Goal: Task Accomplishment & Management: Manage account settings

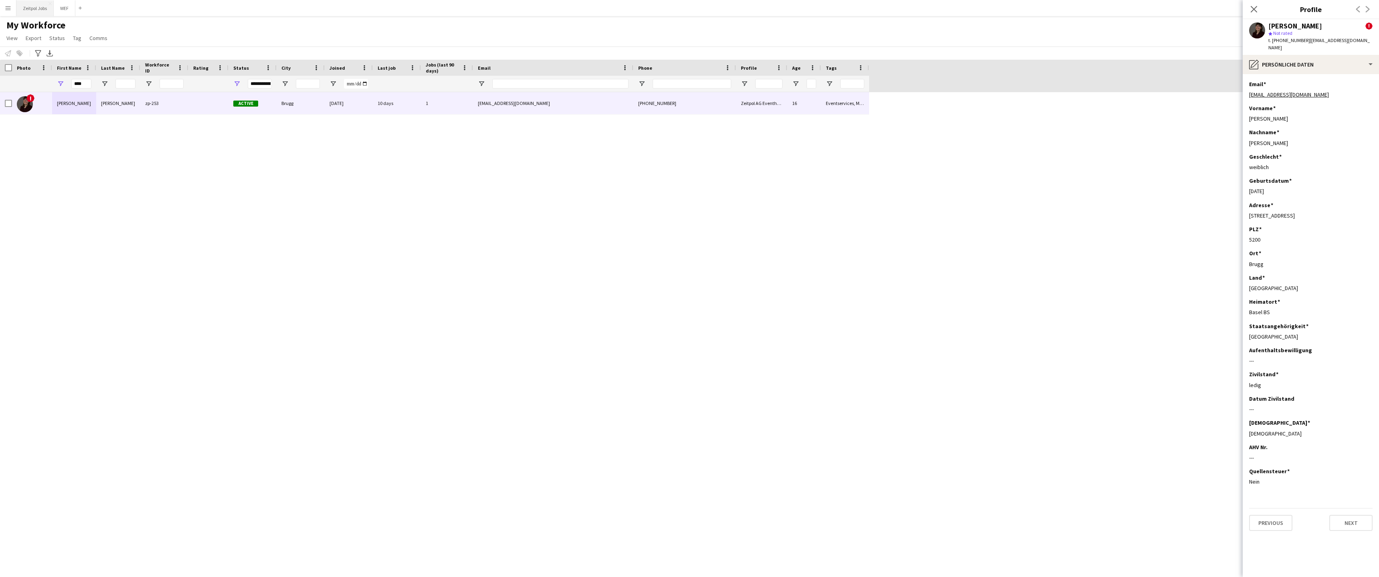
click at [32, 6] on button "Zeitpol Jobs Close" at bounding box center [34, 8] width 37 height 16
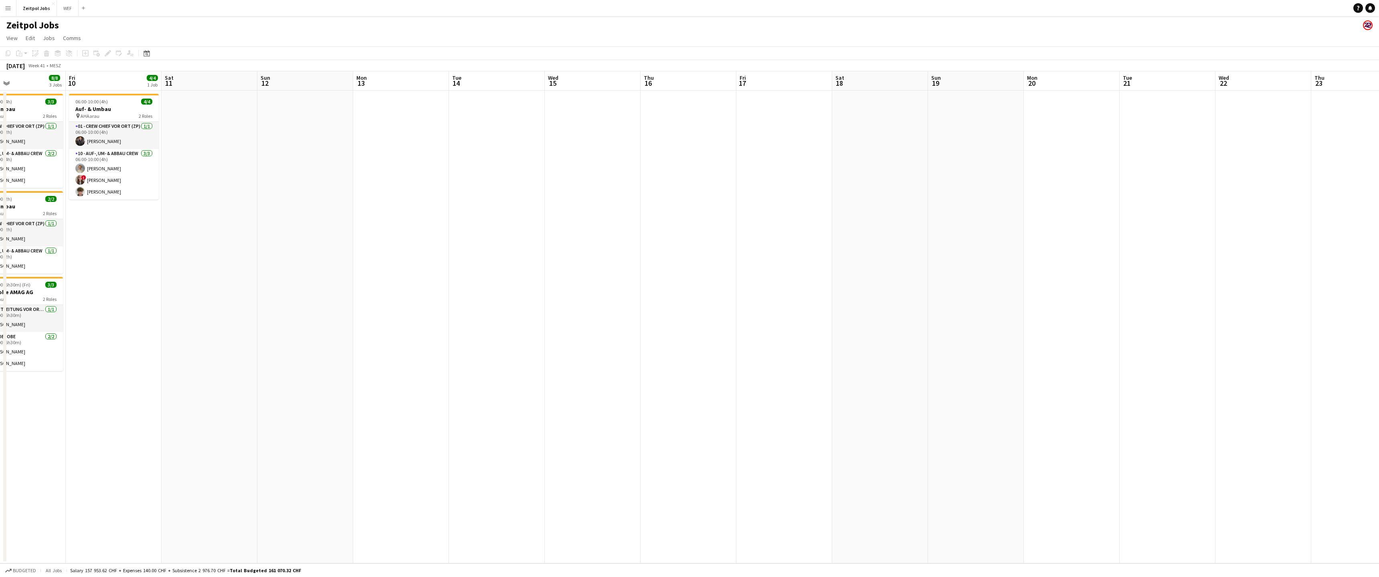
scroll to position [0, 309]
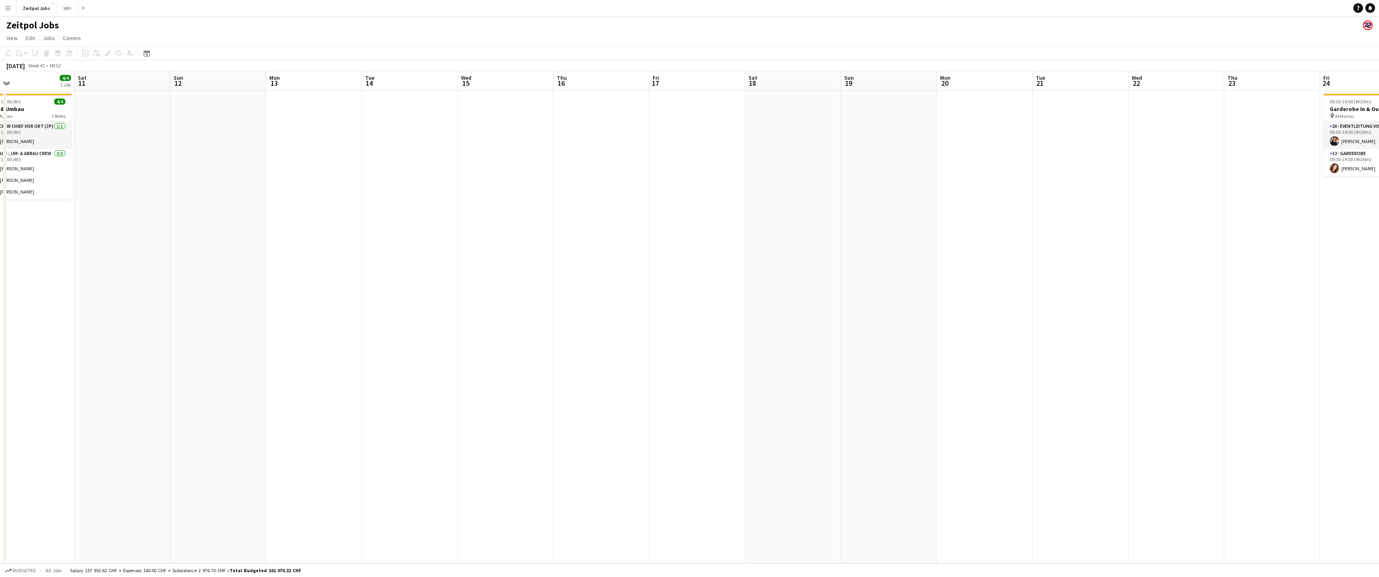
drag, startPoint x: 1222, startPoint y: 147, endPoint x: 543, endPoint y: 198, distance: 680.4
click at [530, 203] on app-calendar-viewport "Tue 7 2/2 1 Job Wed 8 3/3 1 Job Thu 9 8/8 3 Jobs Fri 10 4/4 1 Job Sat 11 Sun 12…" at bounding box center [689, 317] width 1379 height 492
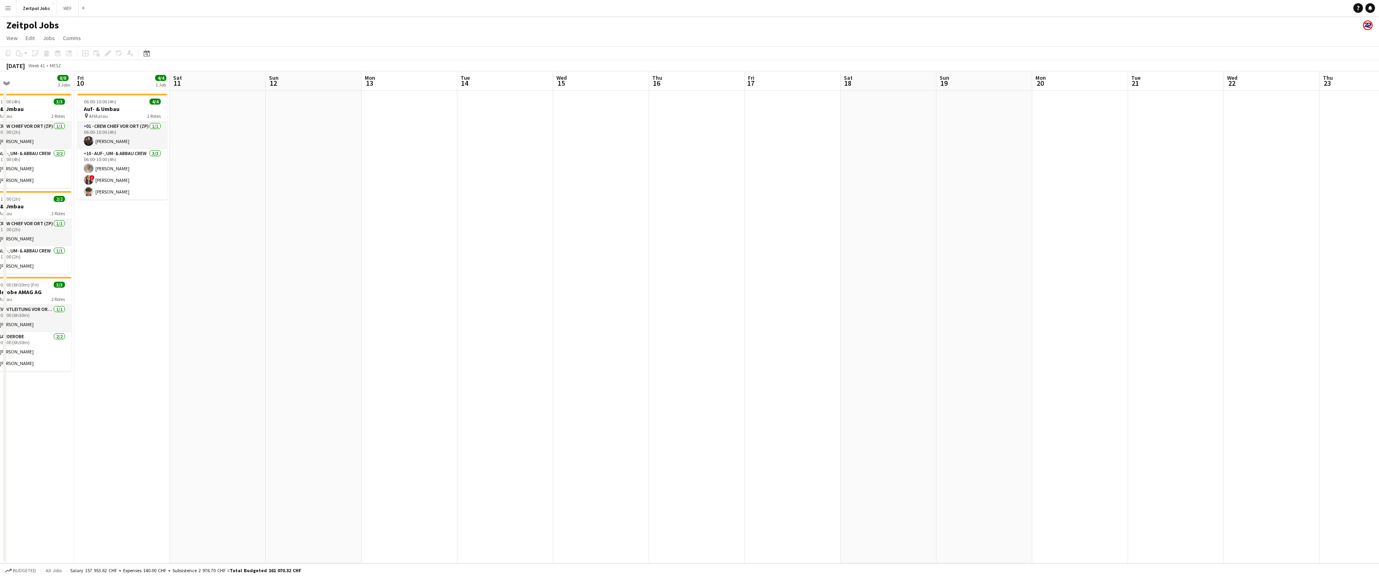
drag, startPoint x: 521, startPoint y: 188, endPoint x: 913, endPoint y: 187, distance: 392.0
click at [957, 186] on app-calendar-viewport "Tue 7 2/2 1 Job Wed 8 3/3 1 Job Thu 9 8/8 3 Jobs Fri 10 4/4 1 Job Sat 11 Sun 12…" at bounding box center [689, 317] width 1379 height 492
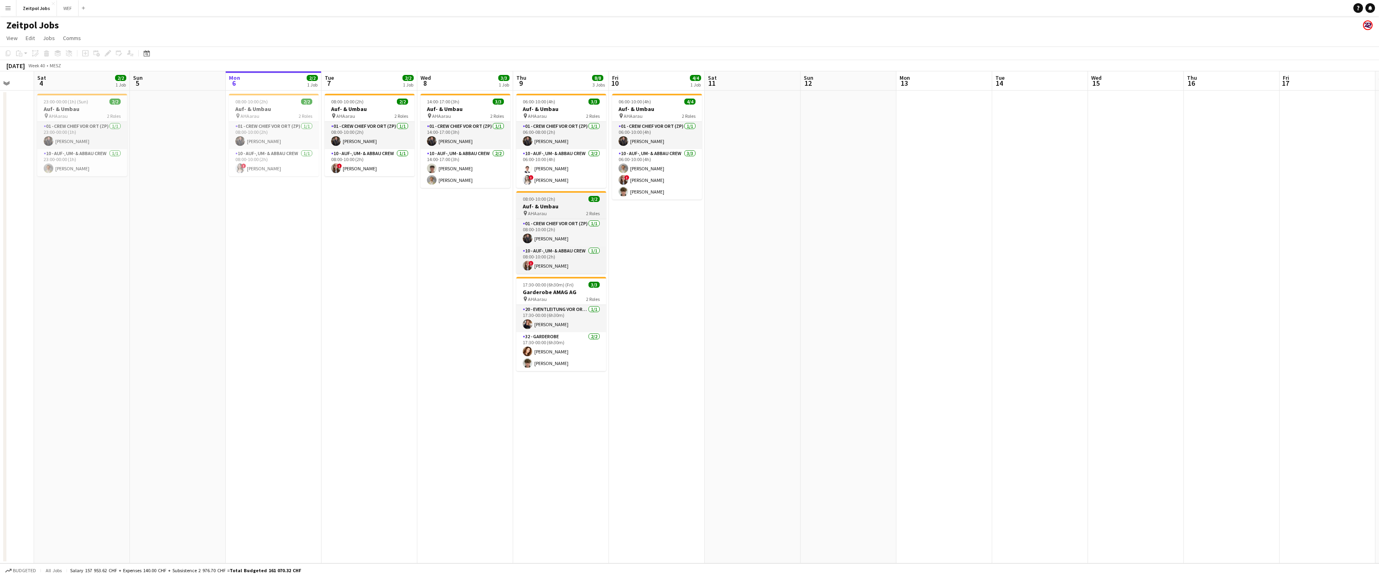
drag, startPoint x: 548, startPoint y: 185, endPoint x: 661, endPoint y: 192, distance: 113.3
click at [911, 173] on app-calendar-viewport "Wed 1 Thu 2 Fri 3 Sat 4 2/2 1 Job Sun 5 Mon 6 2/2 1 Job Tue 7 2/2 1 Job Wed 8 3…" at bounding box center [689, 317] width 1379 height 492
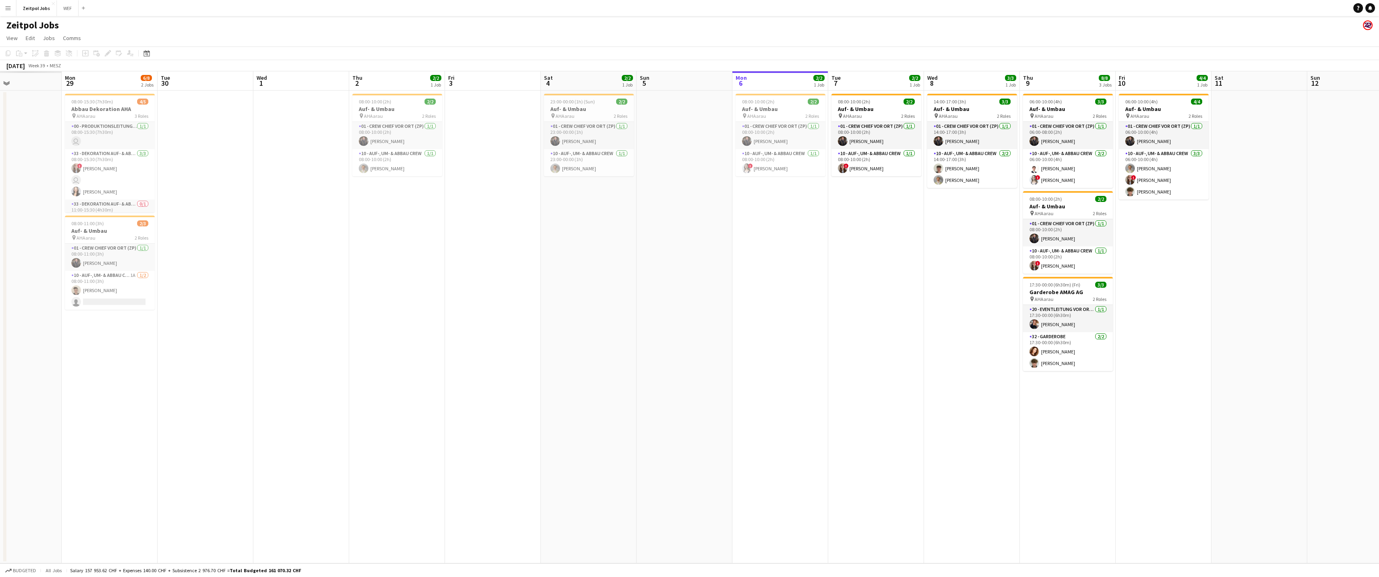
scroll to position [0, 233]
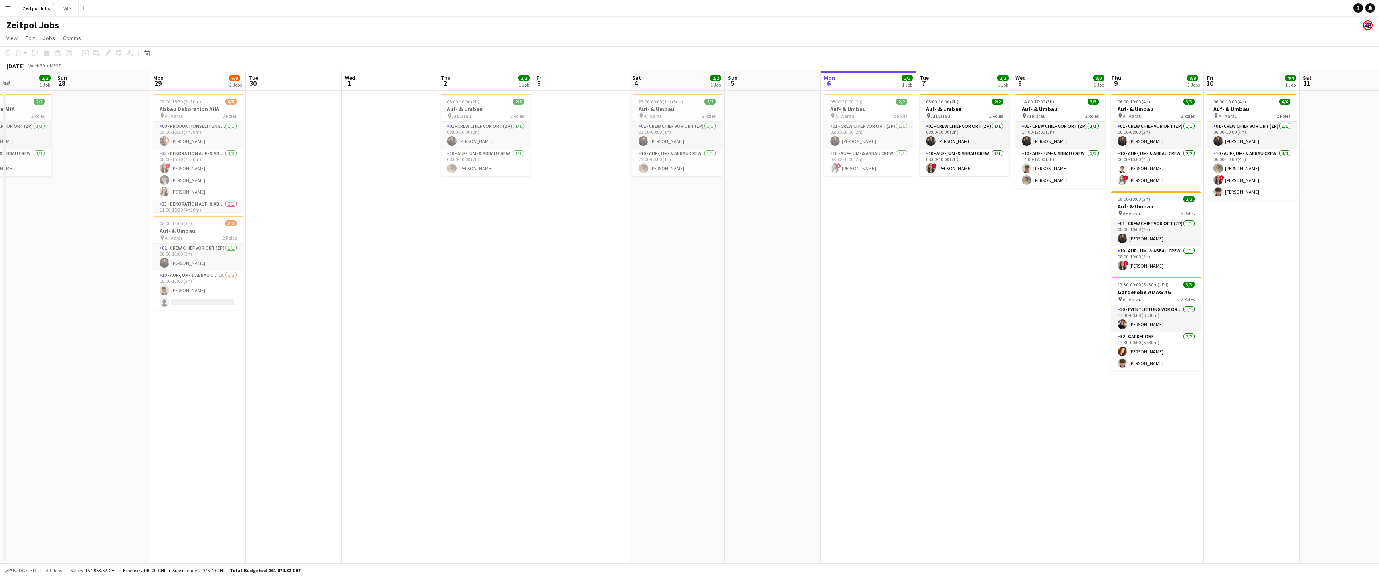
drag, startPoint x: 307, startPoint y: 210, endPoint x: 801, endPoint y: 187, distance: 494.7
click at [801, 187] on app-calendar-viewport "Thu 25 3/3 1 Job Fri 26 11/11 3 Jobs Sat 27 2/2 1 Job Sun 28 Mon 29 6/8 2 Jobs …" at bounding box center [689, 317] width 1379 height 492
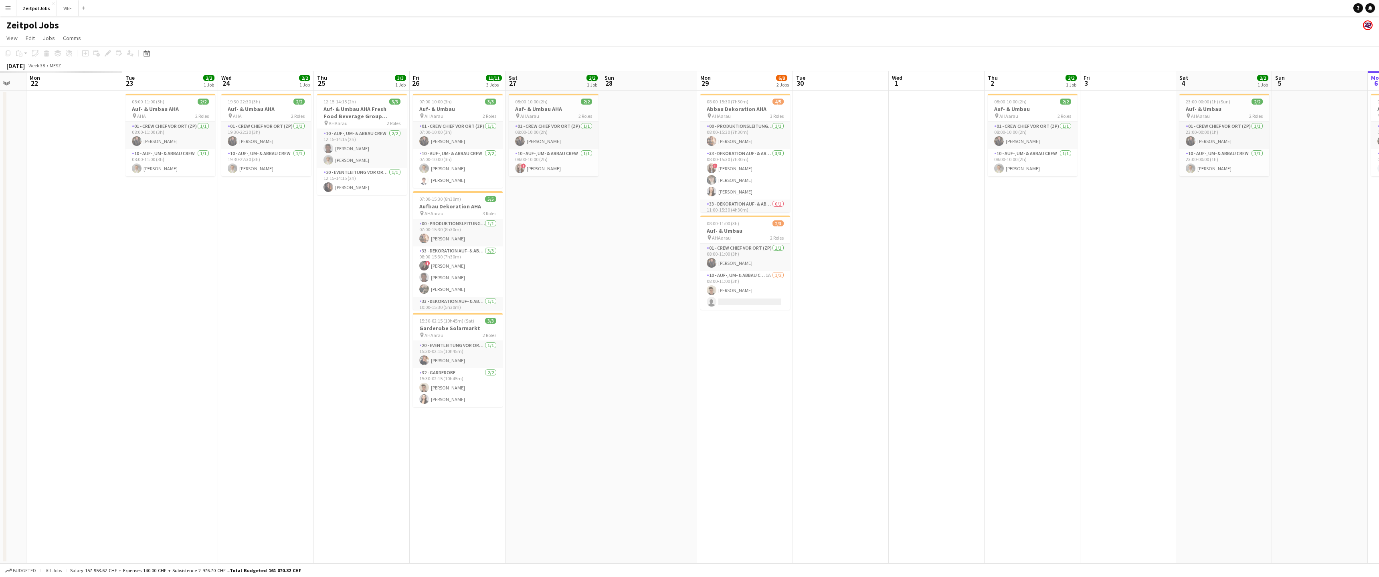
scroll to position [0, 164]
drag, startPoint x: 24, startPoint y: 327, endPoint x: 572, endPoint y: 317, distance: 548.4
click at [572, 317] on app-calendar-viewport "Sat 20 Sun 21 Mon 22 Tue 23 2/2 1 Job Wed 24 2/2 1 Job Thu 25 3/3 1 Job Fri 26 …" at bounding box center [689, 317] width 1379 height 492
click at [471, 168] on app-card-role "10 - Auf-, Um- & Abbau Crew [DATE] 07:00-10:00 (3h) [PERSON_NAME] [PERSON_NAME]" at bounding box center [459, 168] width 90 height 39
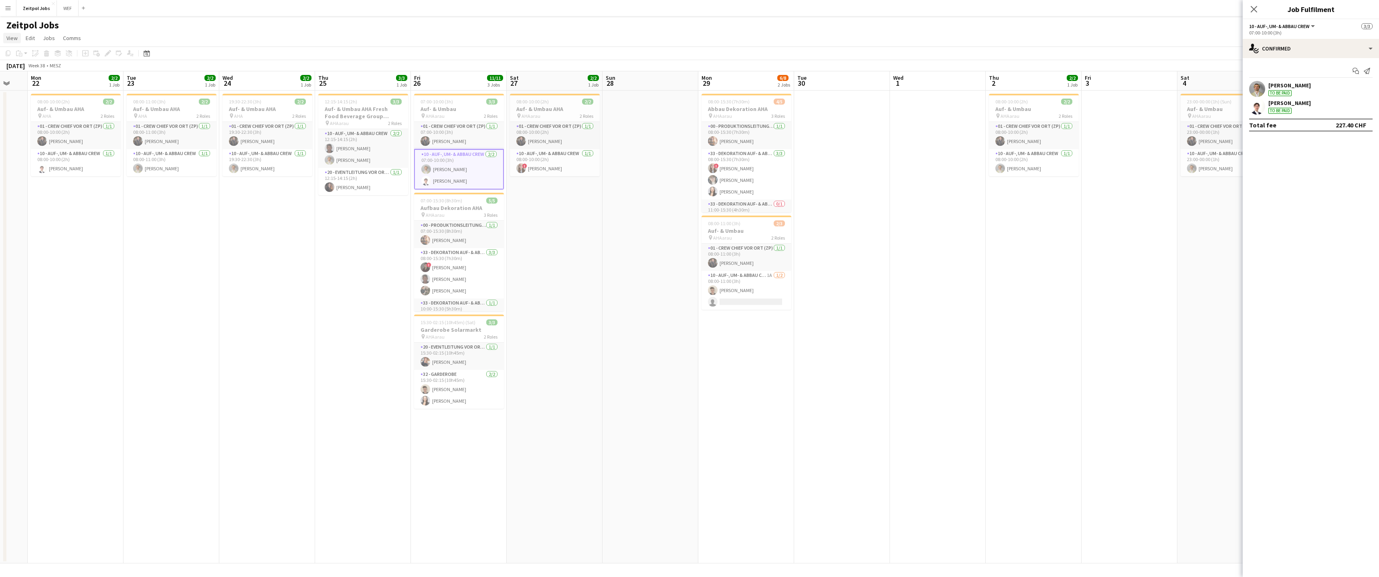
click at [4, 36] on link "View" at bounding box center [12, 38] width 18 height 10
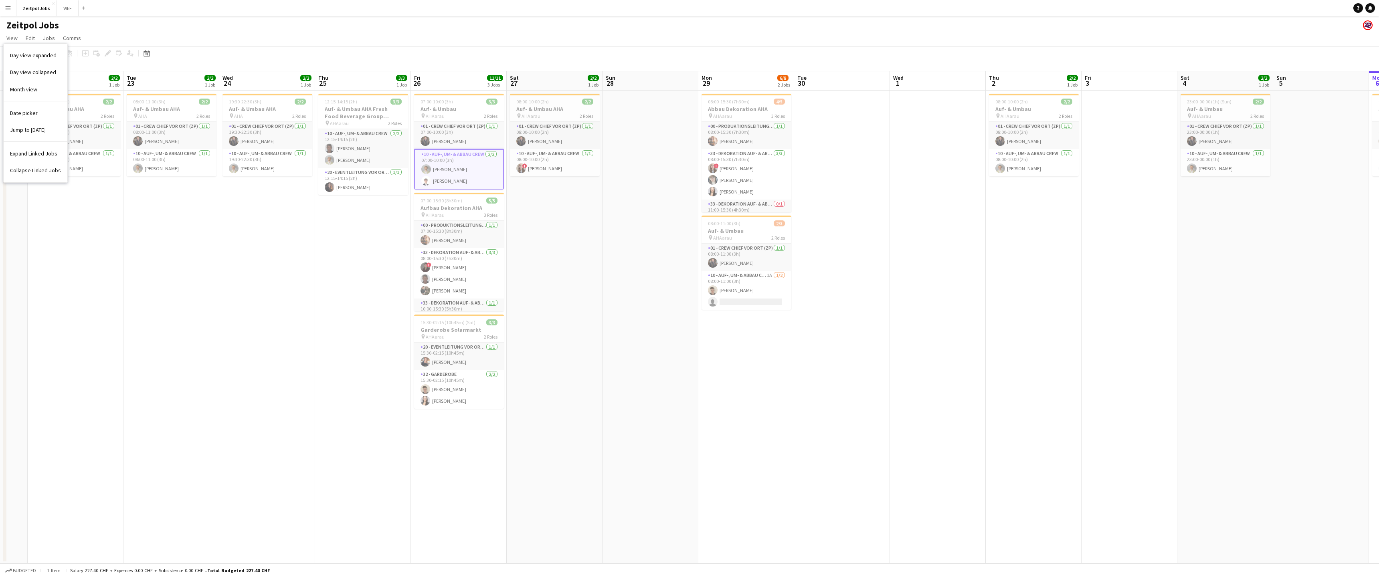
click at [6, 0] on button "Menu" at bounding box center [8, 8] width 16 height 16
drag, startPoint x: 40, startPoint y: 268, endPoint x: 40, endPoint y: 263, distance: 4.8
click at [40, 268] on app-date-cell "08:00-10:00 (2h) 2/2 Auf- & Umbau AHA pin AHA 2 Roles 01 - Crew Chief vor Ort (…" at bounding box center [76, 327] width 96 height 473
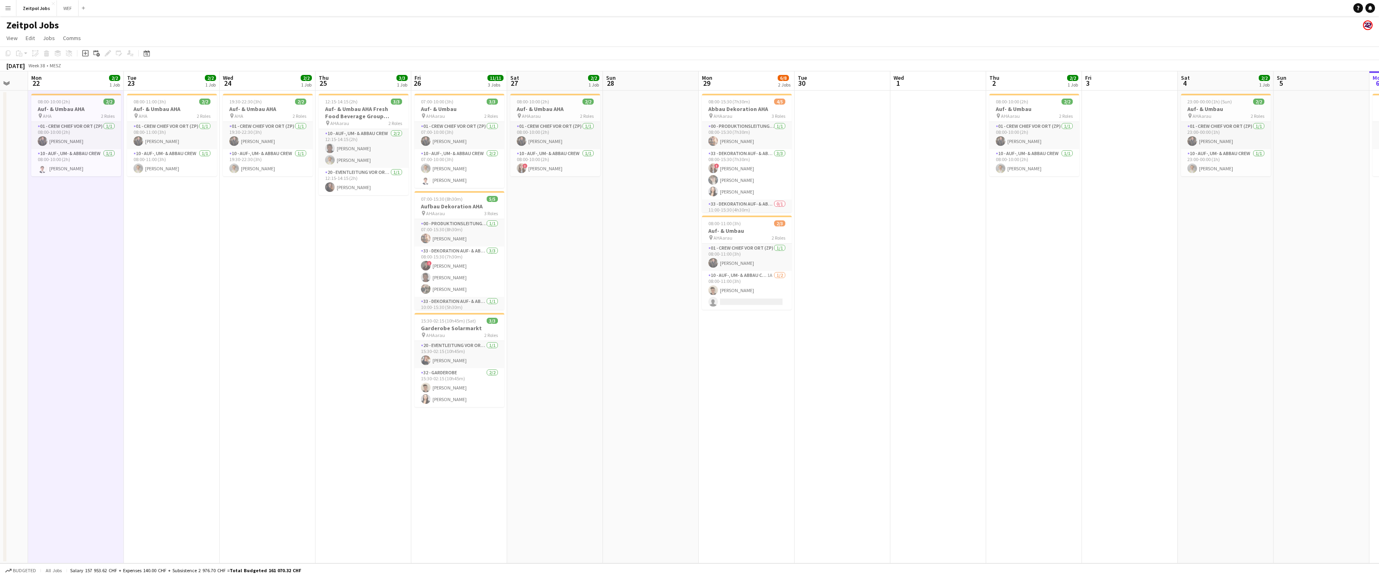
click at [8, 2] on button "Menu" at bounding box center [8, 8] width 16 height 16
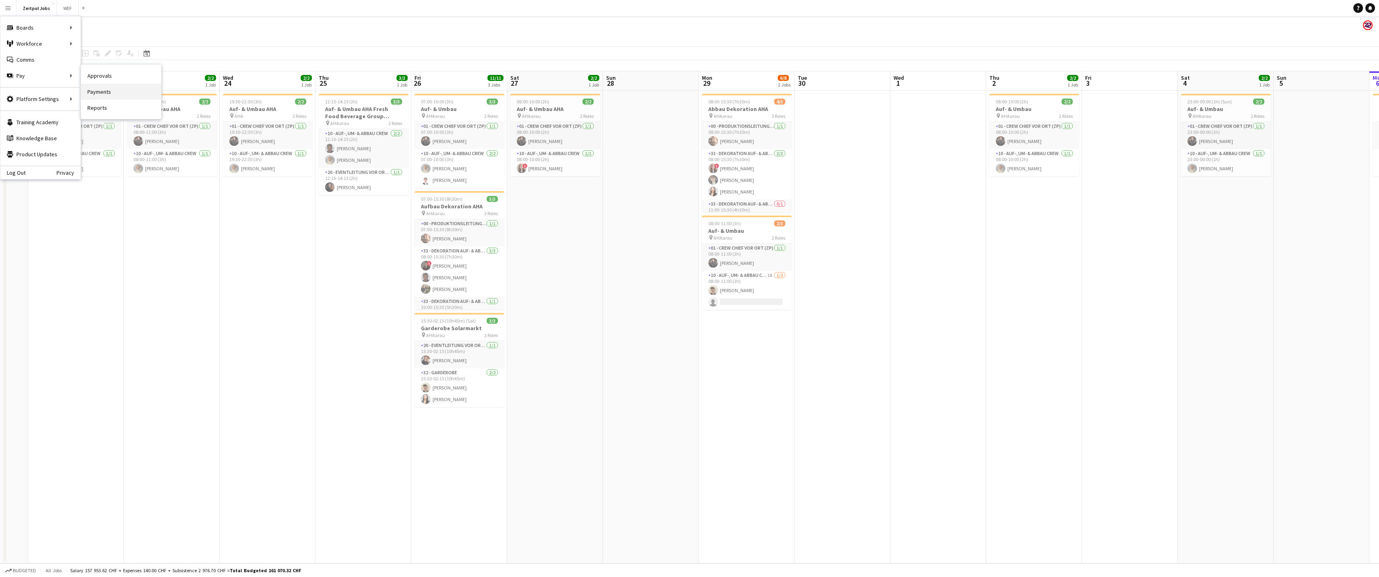
click at [133, 92] on link "Payments" at bounding box center [121, 92] width 80 height 16
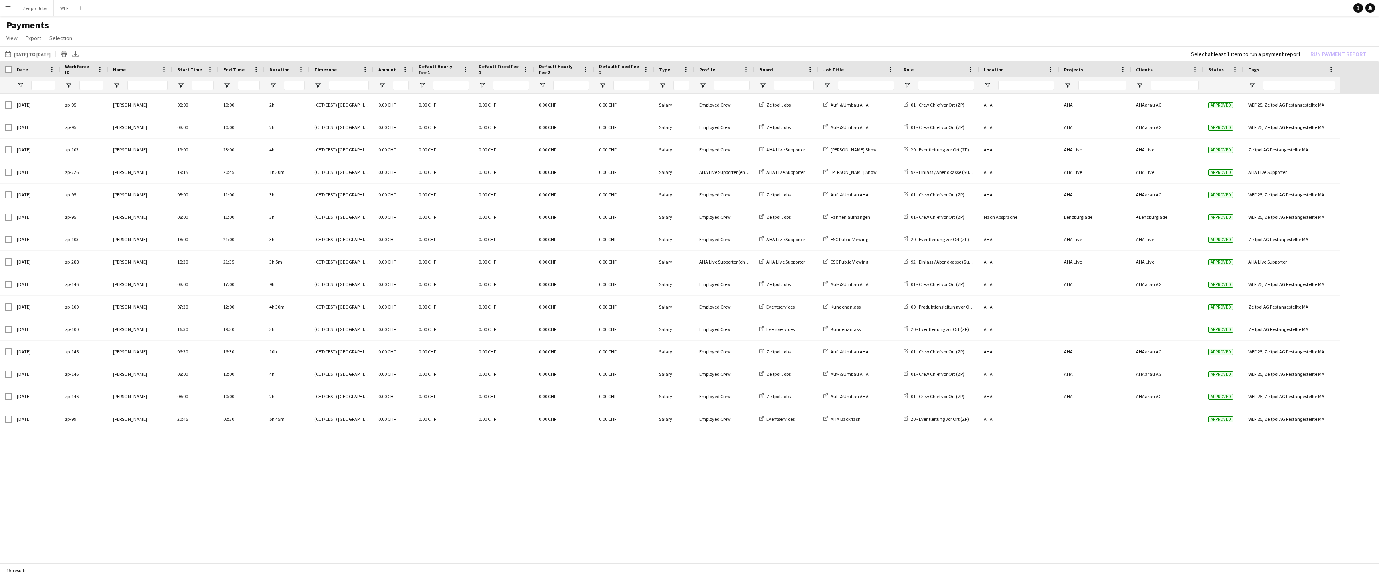
click at [4, 9] on button "Menu" at bounding box center [8, 8] width 16 height 16
click at [114, 77] on link "Approvals" at bounding box center [121, 76] width 80 height 16
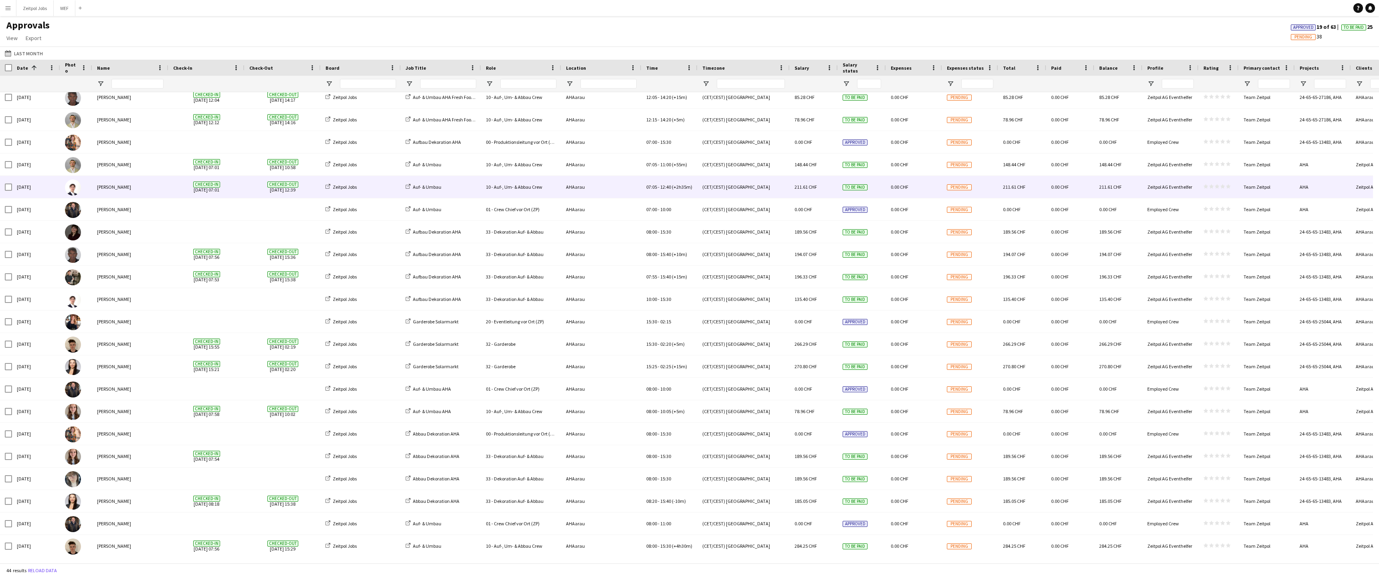
scroll to position [523, 0]
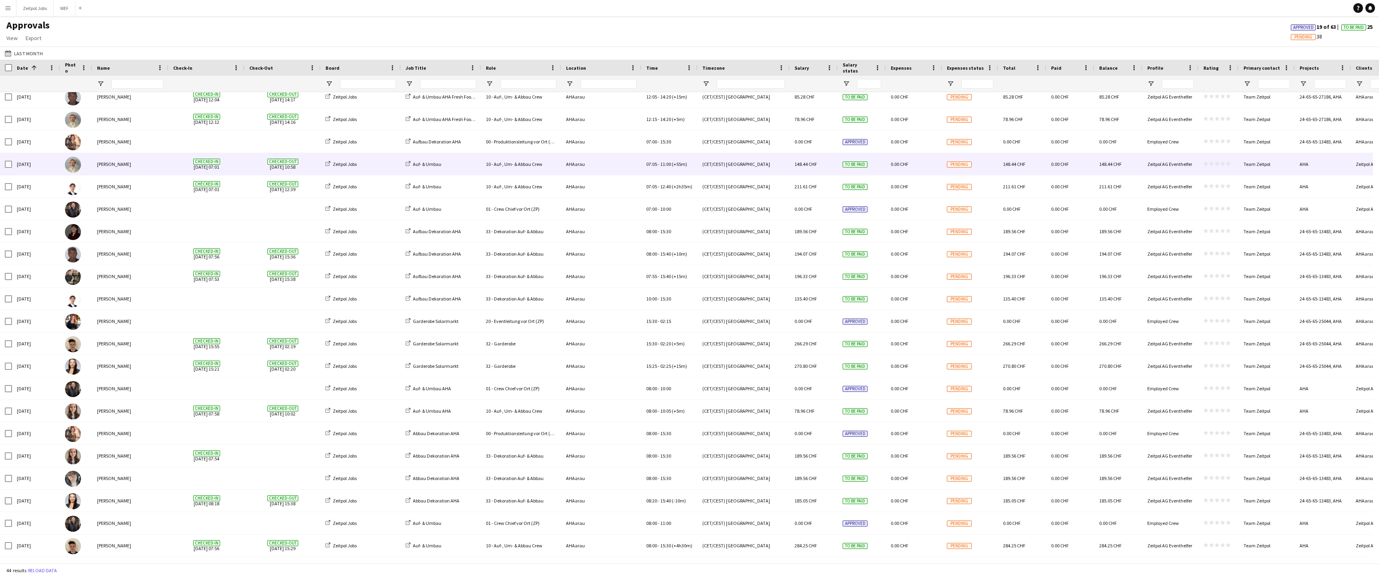
click at [735, 164] on div "(CET/CEST) [GEOGRAPHIC_DATA]" at bounding box center [743, 164] width 92 height 22
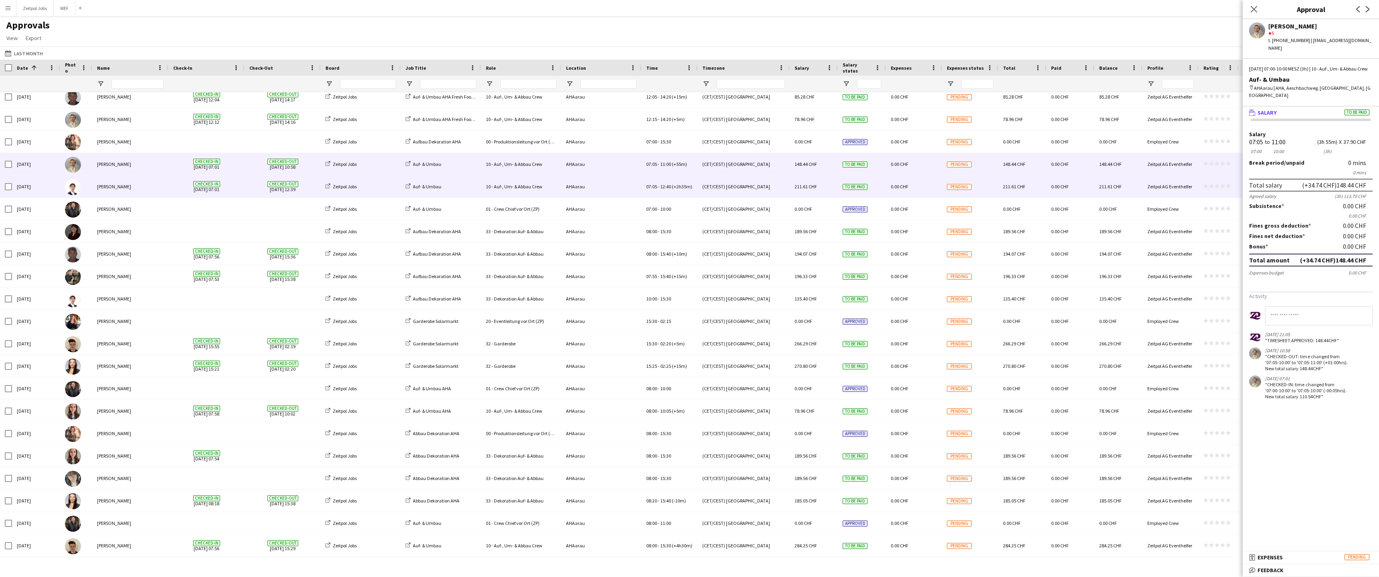
click at [735, 194] on div "(CET/CEST) [GEOGRAPHIC_DATA]" at bounding box center [743, 187] width 92 height 22
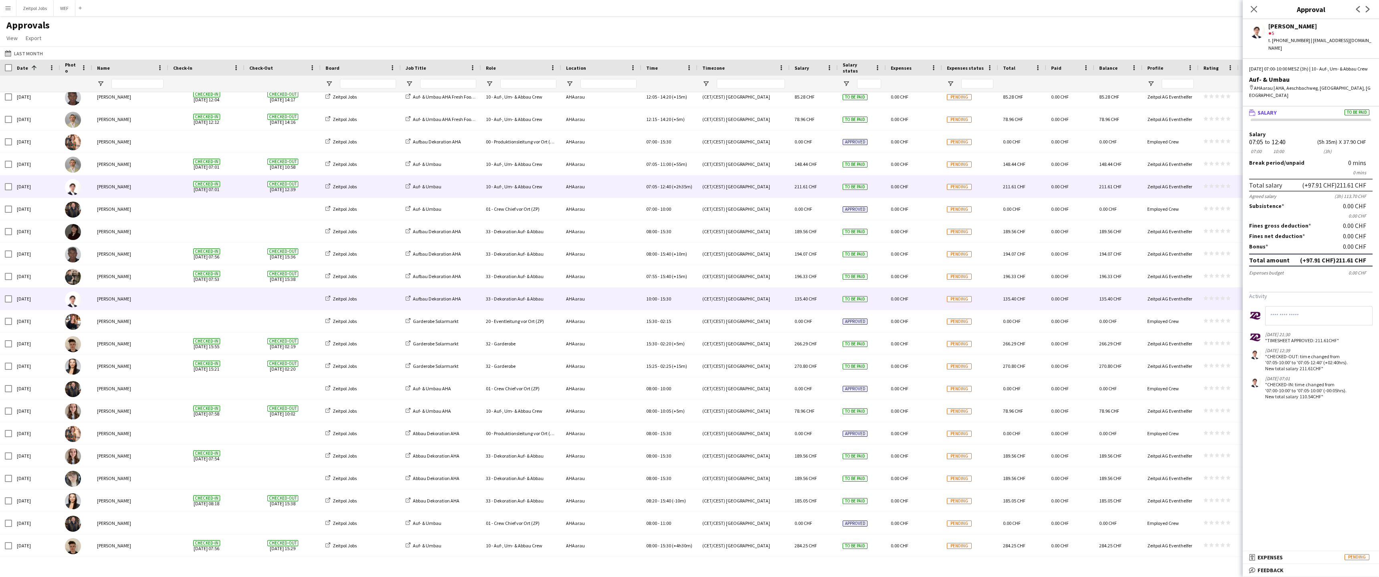
click at [150, 303] on div "[PERSON_NAME]" at bounding box center [130, 299] width 76 height 22
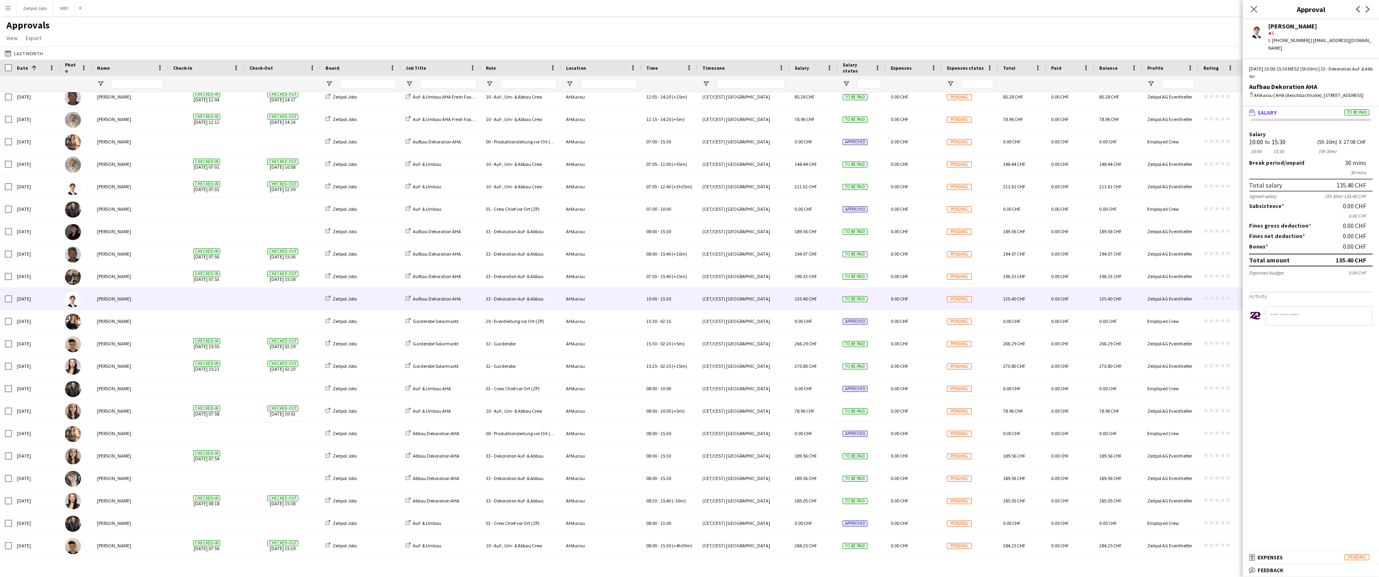
click at [1292, 65] on div "[DATE] 10:00-15:30 MESZ (5h30m) | 33 - Dekoration Auf- & Abbau" at bounding box center [1310, 72] width 123 height 14
click at [1298, 65] on div "[DATE] 10:00-15:30 MESZ (5h30m) | 33 - Dekoration Auf- & Abbau" at bounding box center [1310, 72] width 123 height 14
drag, startPoint x: 1291, startPoint y: 72, endPoint x: 1289, endPoint y: 60, distance: 12.6
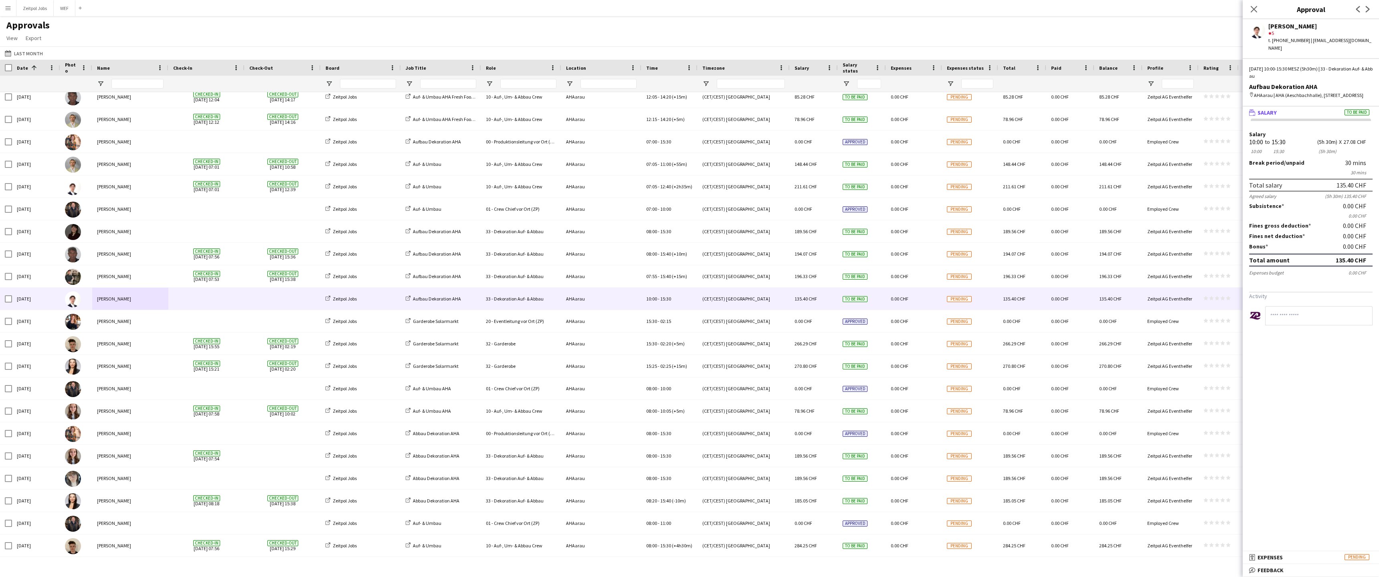
click at [1285, 65] on div "[DATE] 10:00-15:30 MESZ (5h30m) | 33 - Dekoration Auf- & Abbau" at bounding box center [1310, 72] width 123 height 14
click at [1303, 65] on div "[DATE] 10:00-15:30 MESZ (5h30m) | 33 - Dekoration Auf- & Abbau" at bounding box center [1310, 72] width 123 height 14
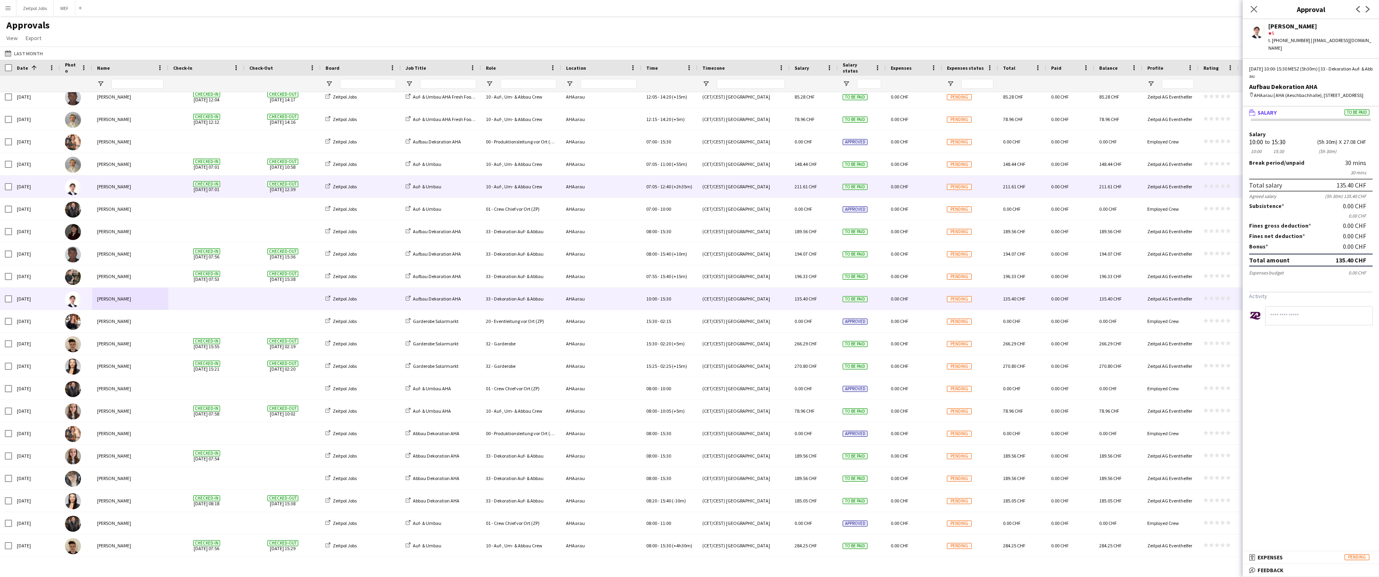
click at [146, 190] on div "[PERSON_NAME]" at bounding box center [130, 187] width 76 height 22
click at [146, 291] on div "[PERSON_NAME]" at bounding box center [130, 299] width 76 height 22
click at [151, 188] on div "[PERSON_NAME]" at bounding box center [130, 187] width 76 height 22
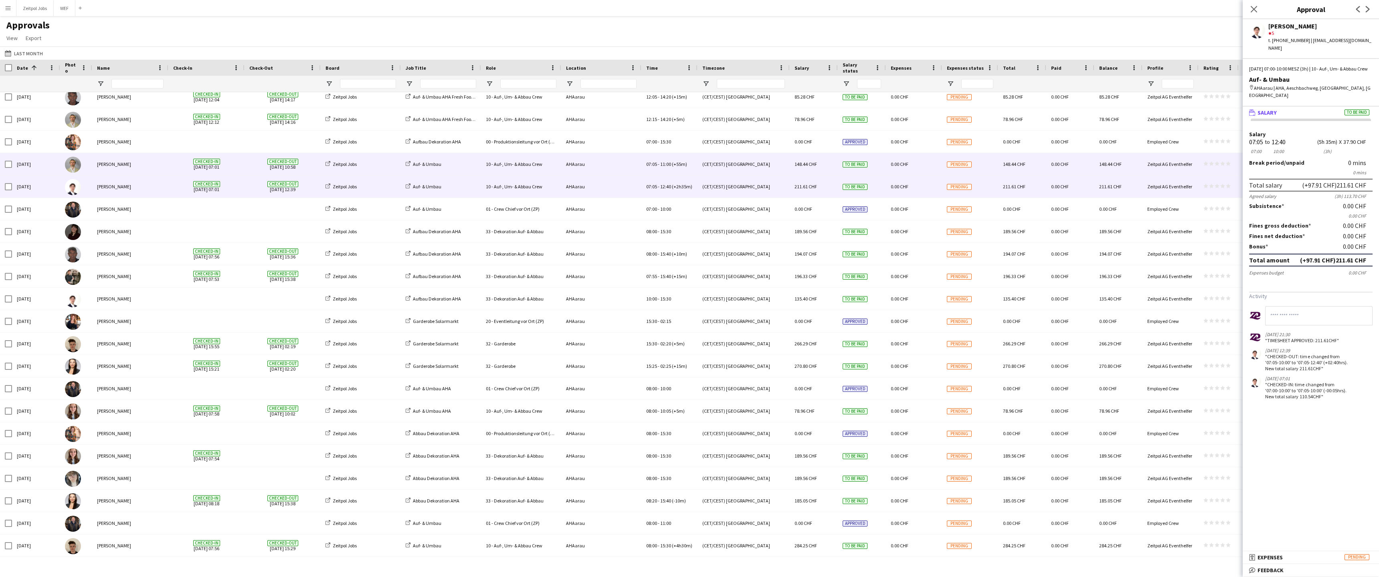
click at [151, 160] on div "[PERSON_NAME]" at bounding box center [130, 164] width 76 height 22
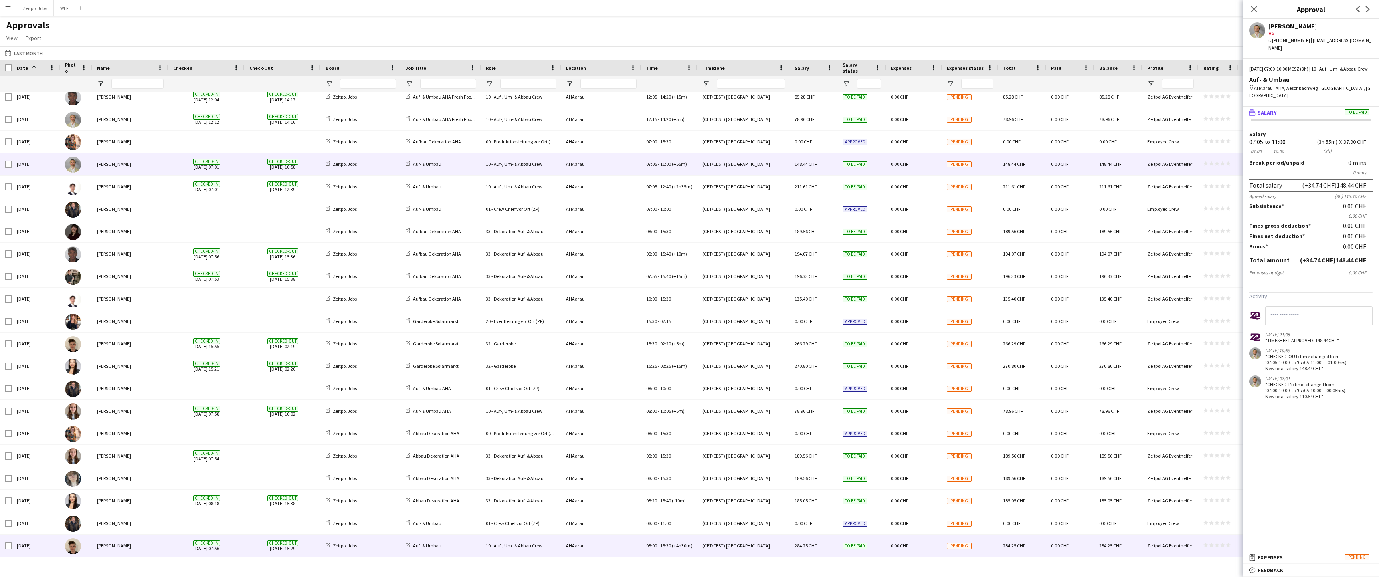
click at [133, 544] on div "[PERSON_NAME]" at bounding box center [130, 546] width 76 height 22
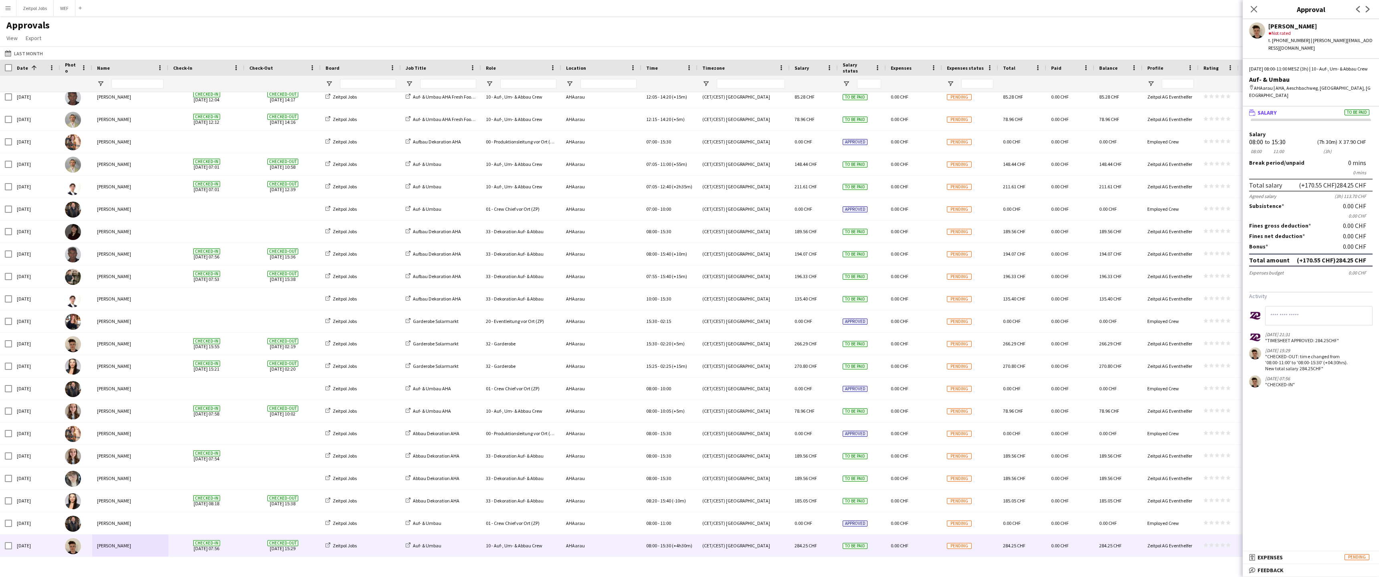
click at [6, 8] on app-icon "Menu" at bounding box center [8, 8] width 6 height 6
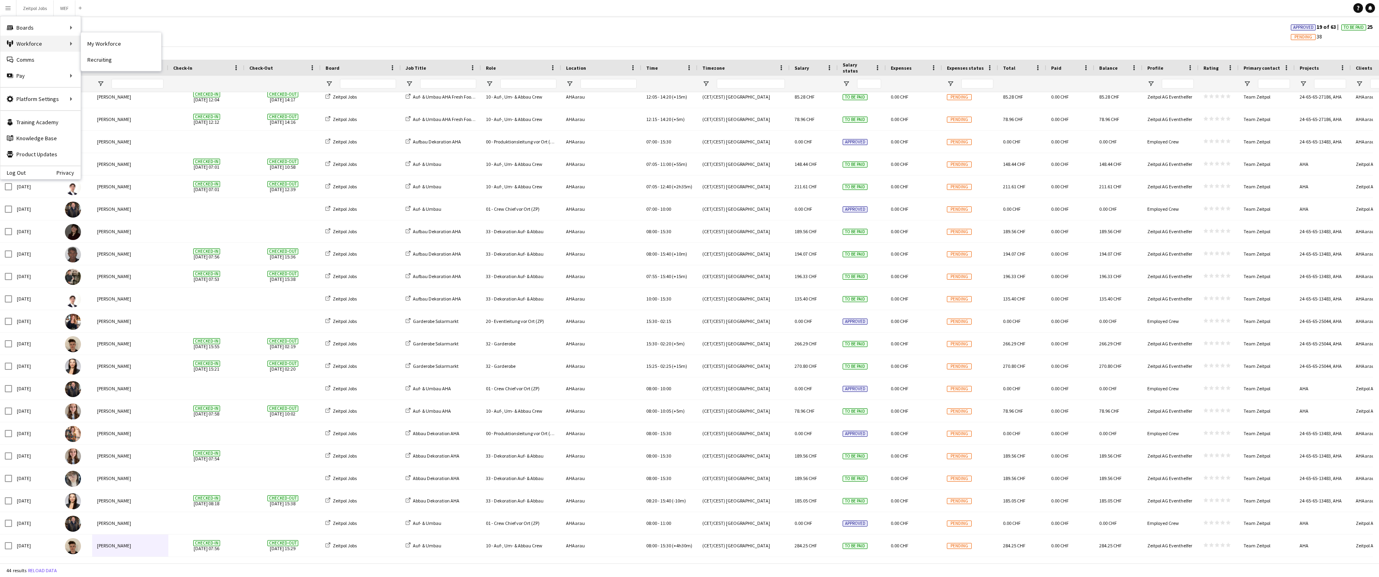
click at [38, 44] on div "Workforce Workforce" at bounding box center [40, 44] width 80 height 16
click at [277, 41] on div "Approvals View Customise view Customise filters Reset Filters Reset View Reset …" at bounding box center [689, 32] width 1379 height 27
click at [19, 50] on button "Last Month Last Month" at bounding box center [23, 53] width 41 height 10
click at [29, 100] on li "This Month" at bounding box center [26, 104] width 36 height 14
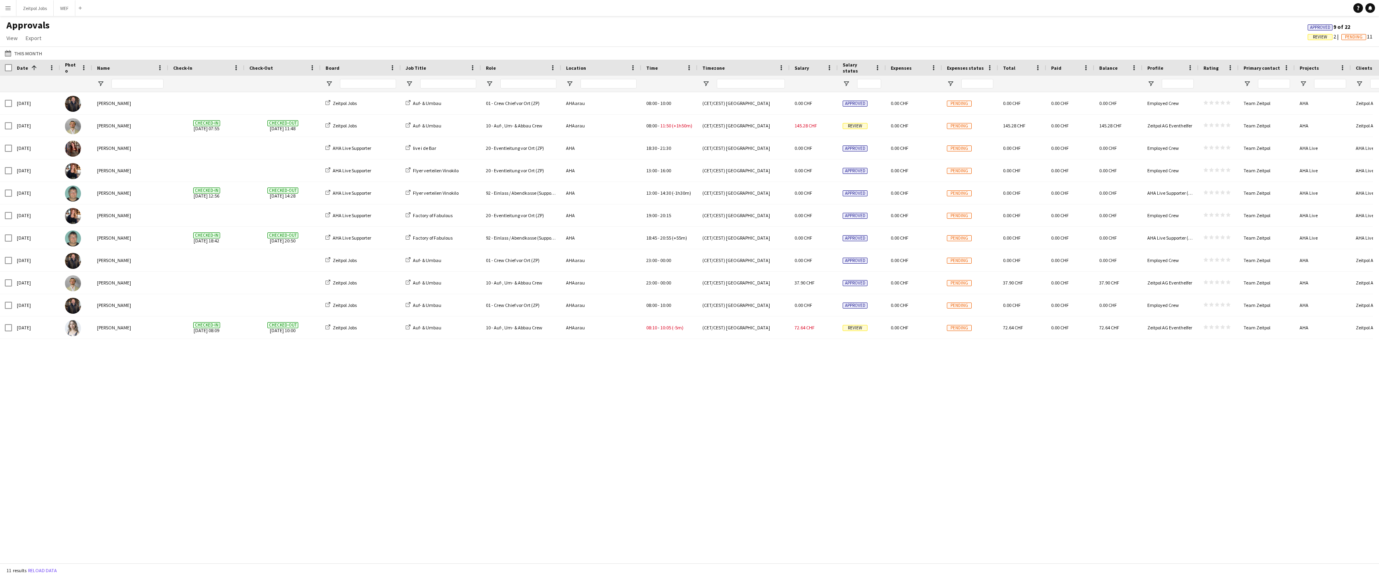
scroll to position [0, 0]
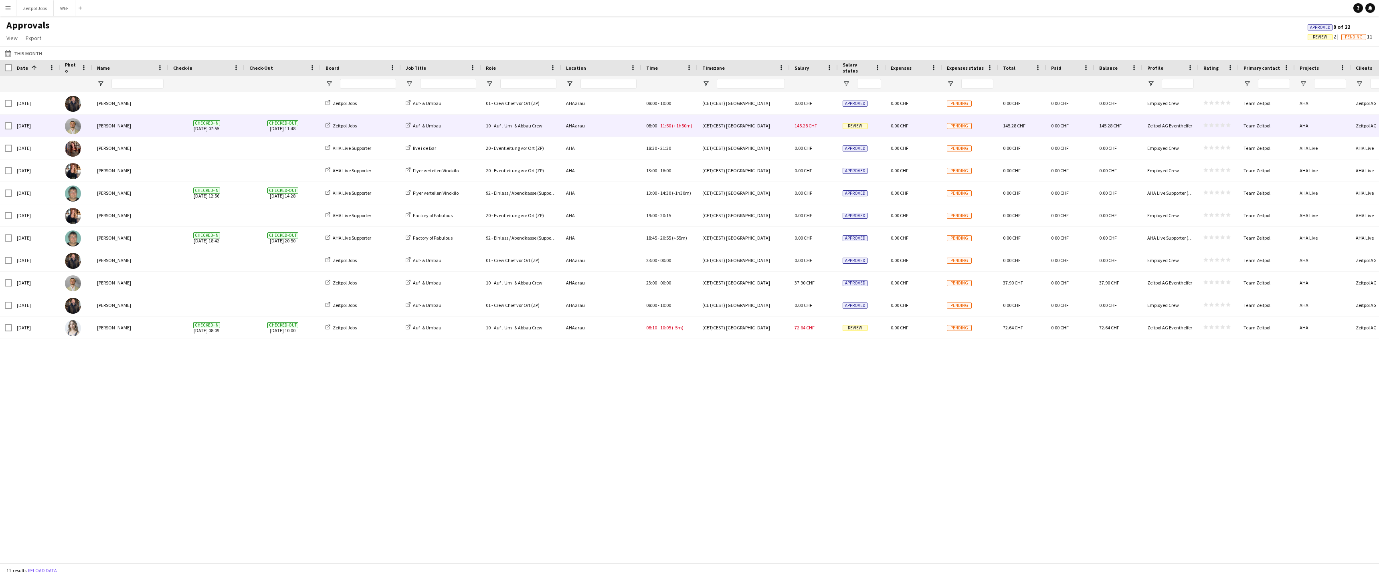
click at [134, 121] on div "[PERSON_NAME]" at bounding box center [130, 126] width 76 height 22
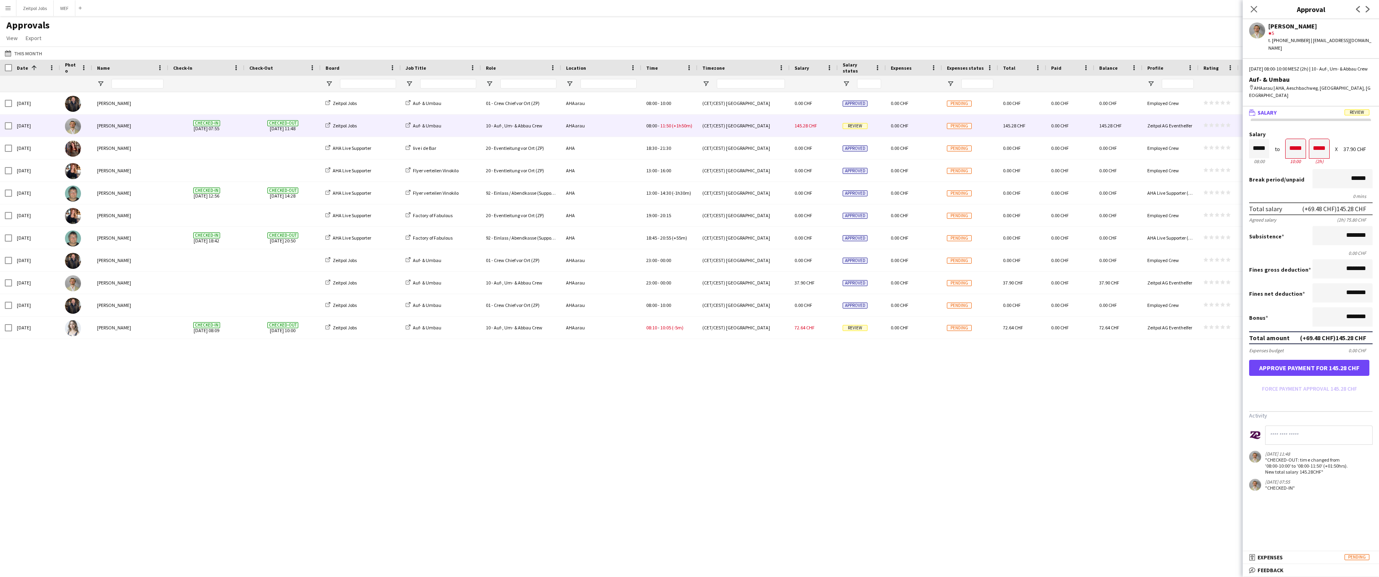
click at [1327, 369] on form "Salary ***** 08:00 to ***** 10:00 ***** (2h) X 37.90 CHF Break period /unpaid *…" at bounding box center [1310, 263] width 136 height 264
click at [1327, 368] on form "Salary ***** 08:00 to ***** 10:00 ***** (2h) X 37.90 CHF Break period /unpaid *…" at bounding box center [1310, 263] width 136 height 264
click at [1330, 362] on button "Approve payment for 145.28 CHF" at bounding box center [1309, 368] width 120 height 16
click at [36, 9] on button "Zeitpol Jobs Close" at bounding box center [34, 8] width 37 height 16
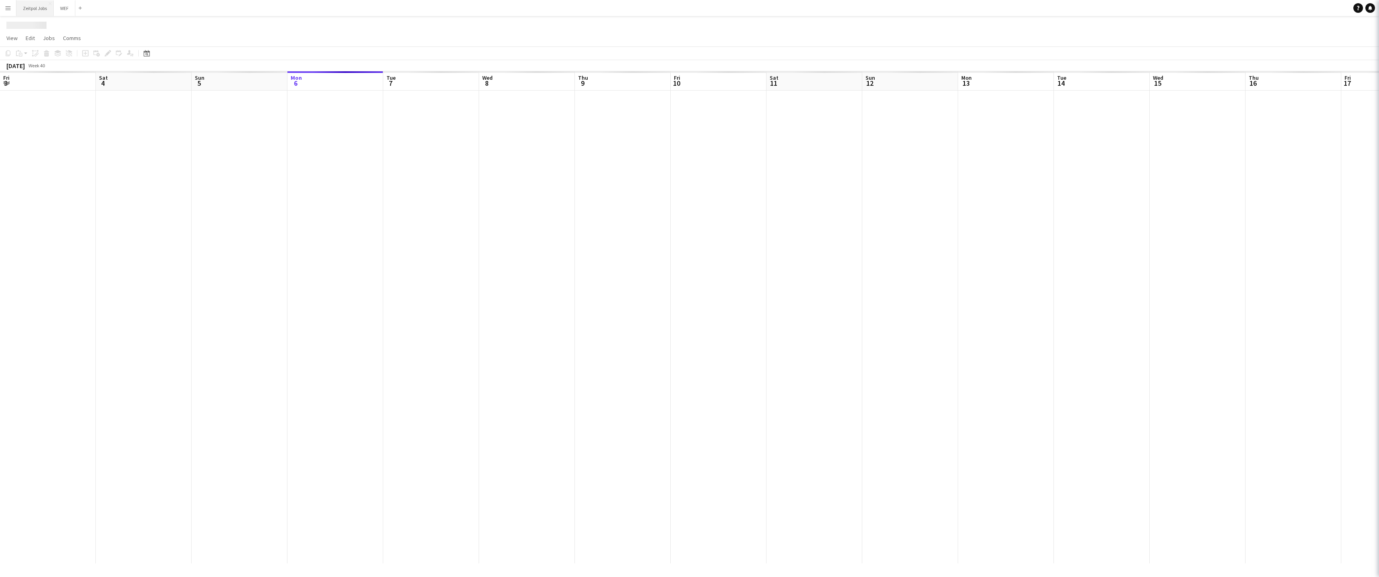
scroll to position [0, 192]
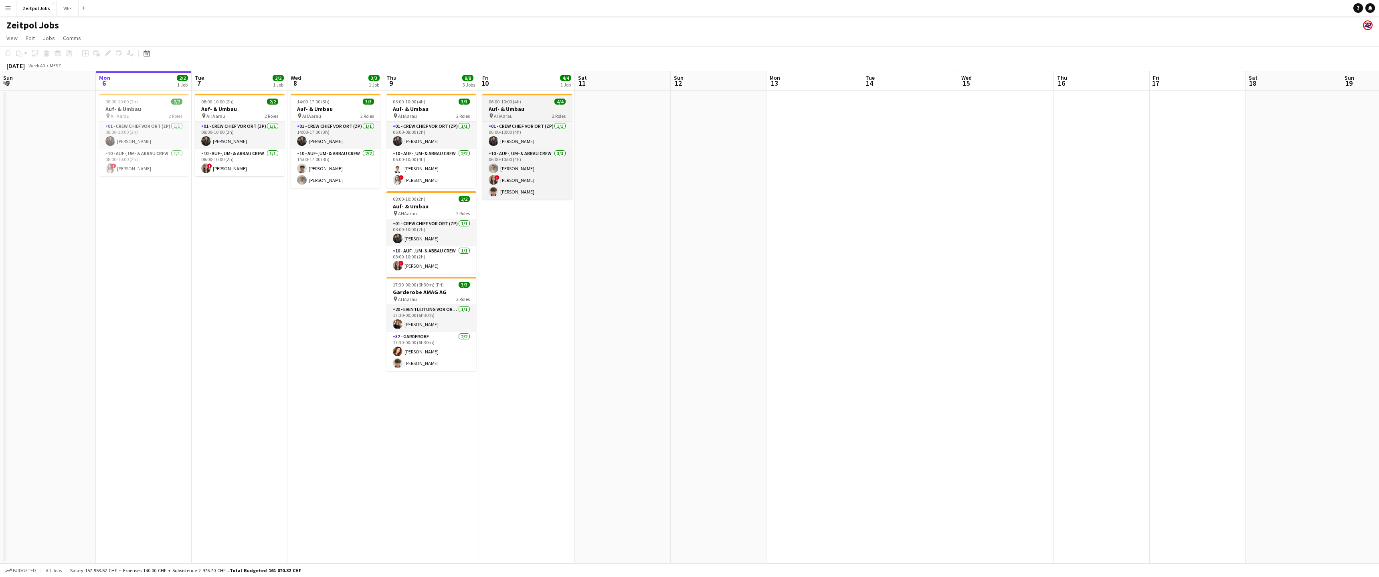
click at [516, 111] on h3 "Auf- & Umbau" at bounding box center [527, 108] width 90 height 7
click at [1008, 116] on app-date-cell at bounding box center [1006, 327] width 96 height 473
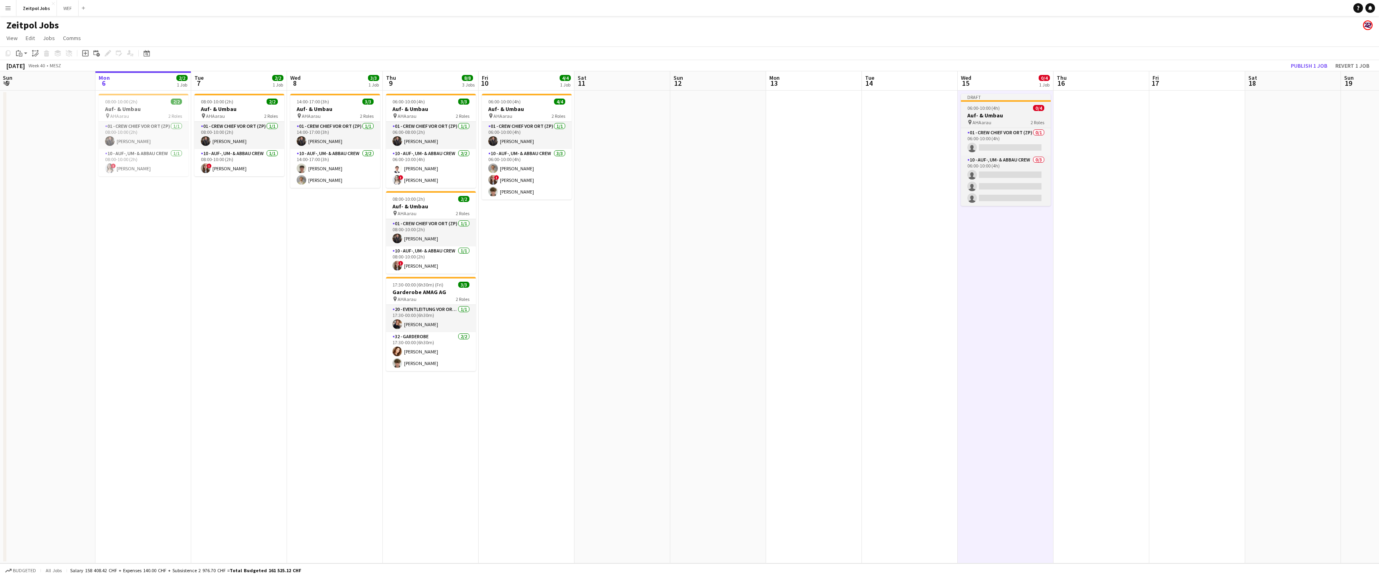
click at [1004, 119] on div "pin AHAarau 2 Roles" at bounding box center [1006, 122] width 90 height 6
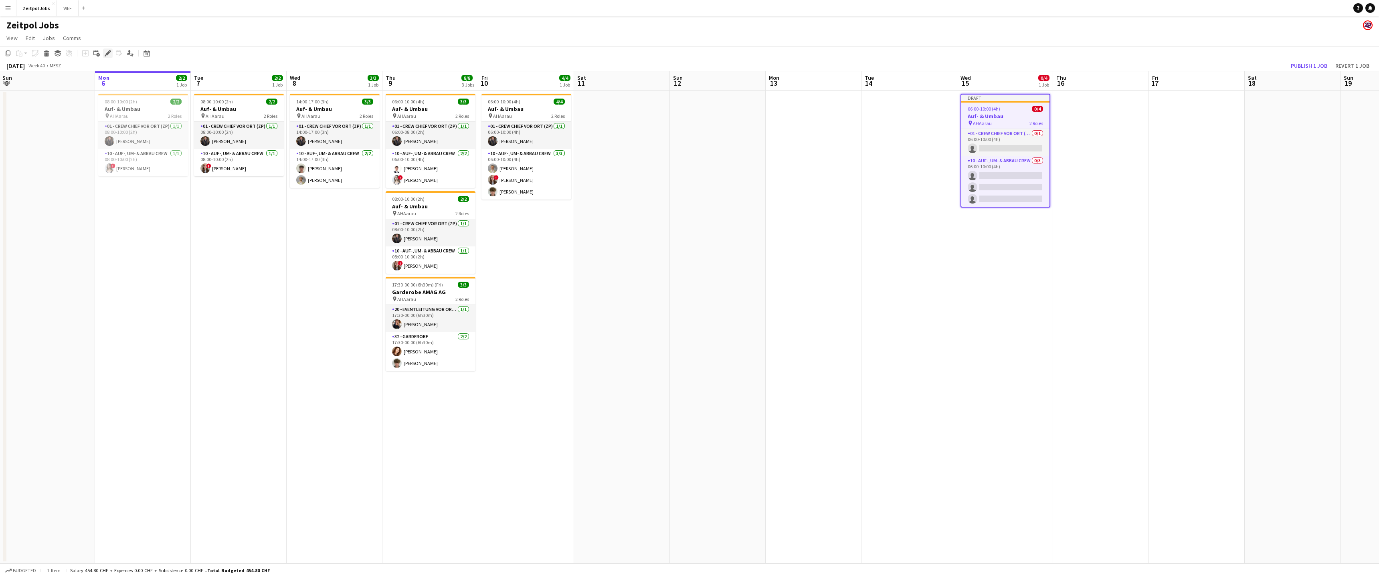
click at [111, 51] on div "Edit" at bounding box center [108, 53] width 10 height 10
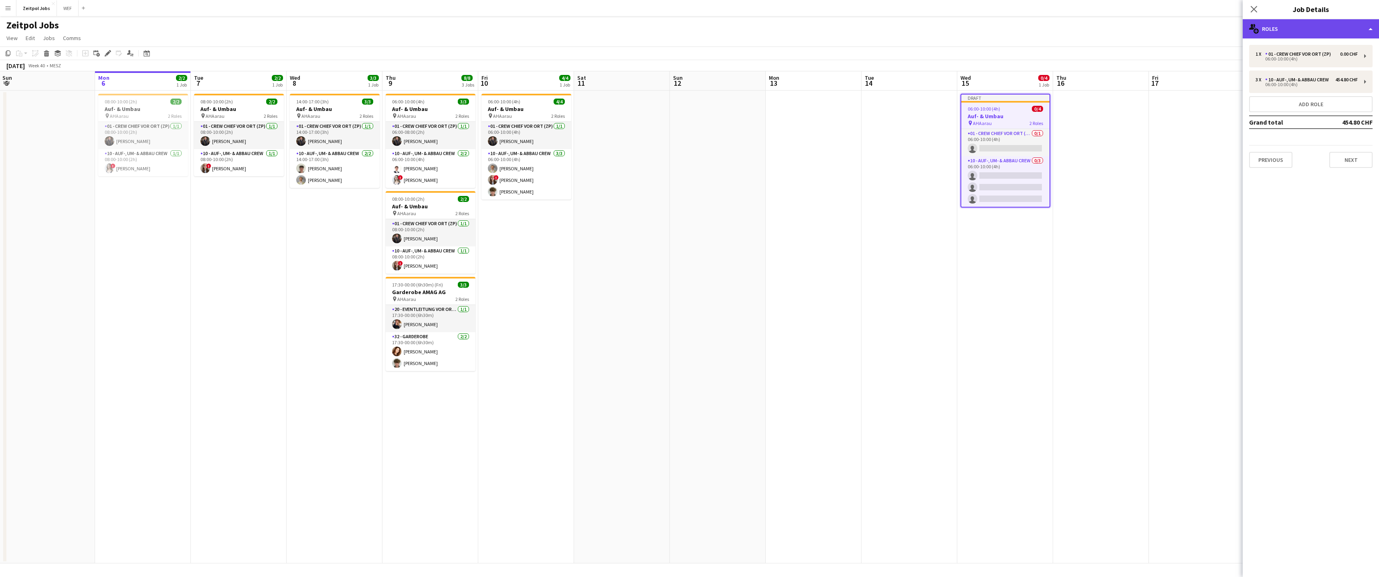
click at [1318, 32] on div "multiple-users-add Roles" at bounding box center [1310, 28] width 136 height 19
click at [1332, 142] on span "Settings" at bounding box center [1327, 142] width 20 height 7
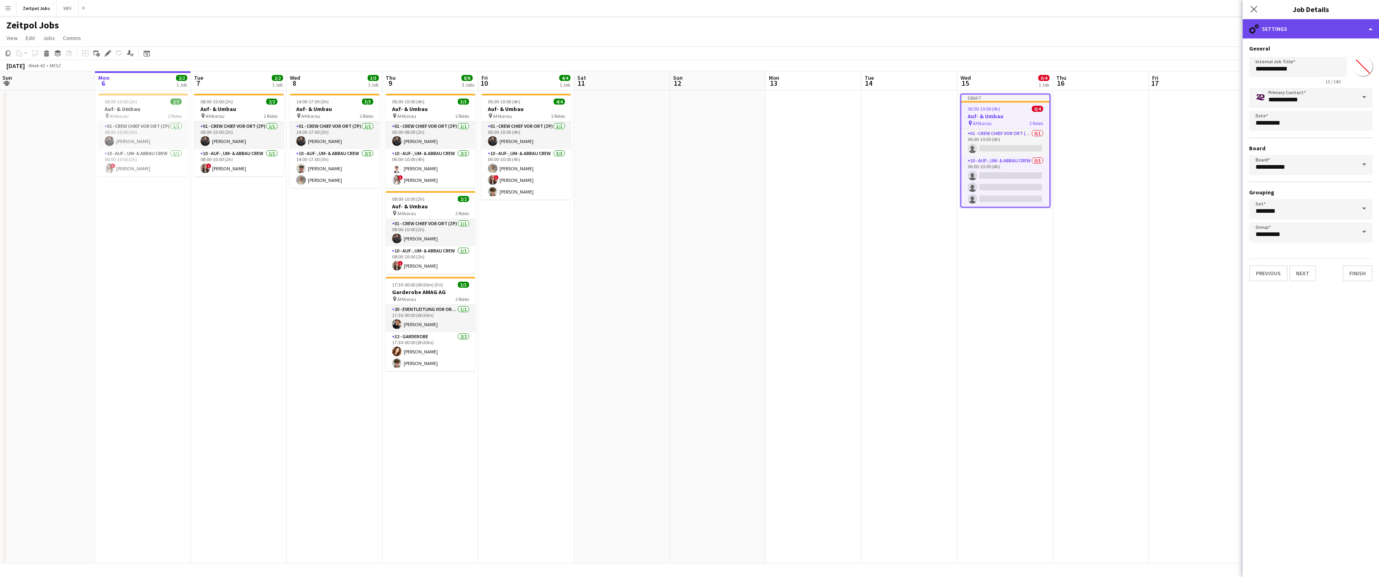
click at [1290, 31] on div "cog-double-3 Settings" at bounding box center [1310, 28] width 136 height 19
click at [1350, 111] on div "pen-write Internal notes" at bounding box center [1336, 111] width 79 height 16
click at [1299, 27] on div "pen-write Internal notes" at bounding box center [1310, 28] width 136 height 19
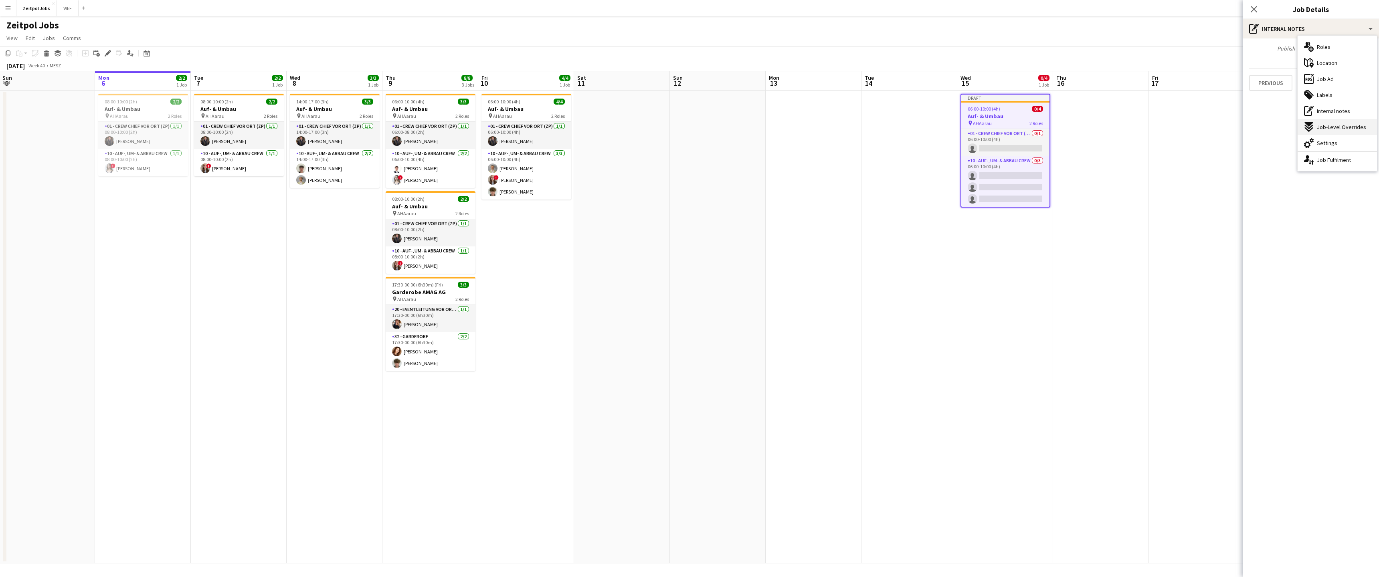
click at [1345, 125] on span "Job-Level Overrides" at bounding box center [1341, 126] width 49 height 7
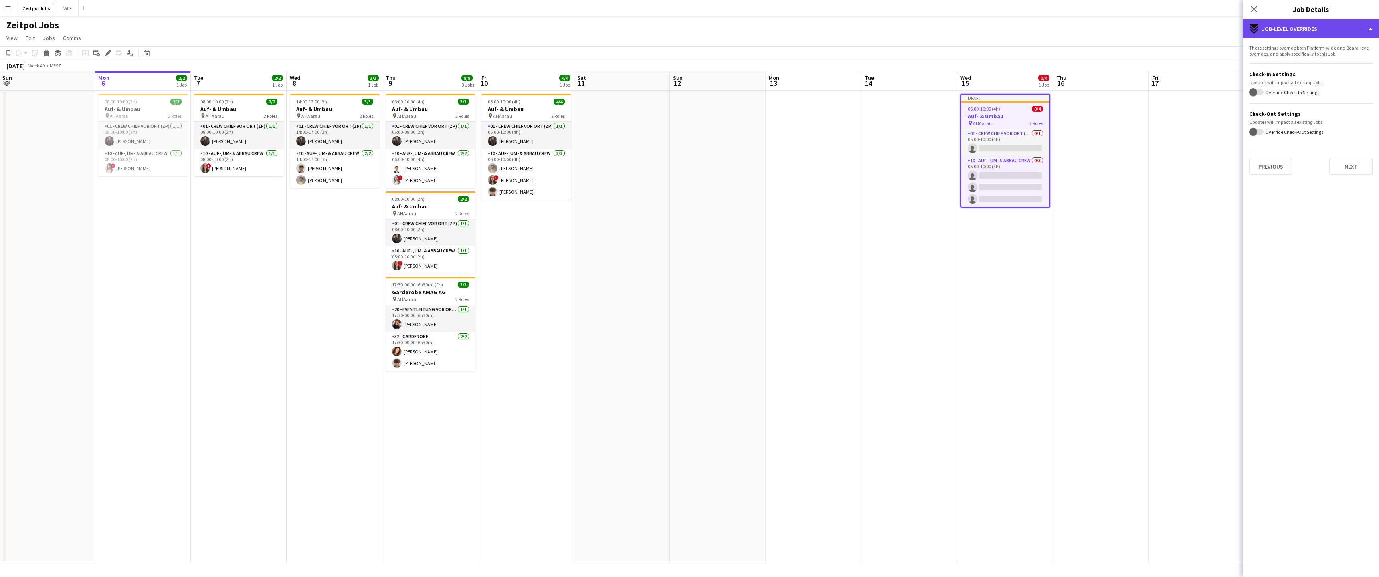
click at [1252, 19] on div "expand-all-down Job-Level Overrides" at bounding box center [1310, 28] width 136 height 19
click at [1329, 93] on span "Labels" at bounding box center [1325, 94] width 16 height 7
click at [1279, 28] on div "tags-double Labels" at bounding box center [1310, 28] width 136 height 19
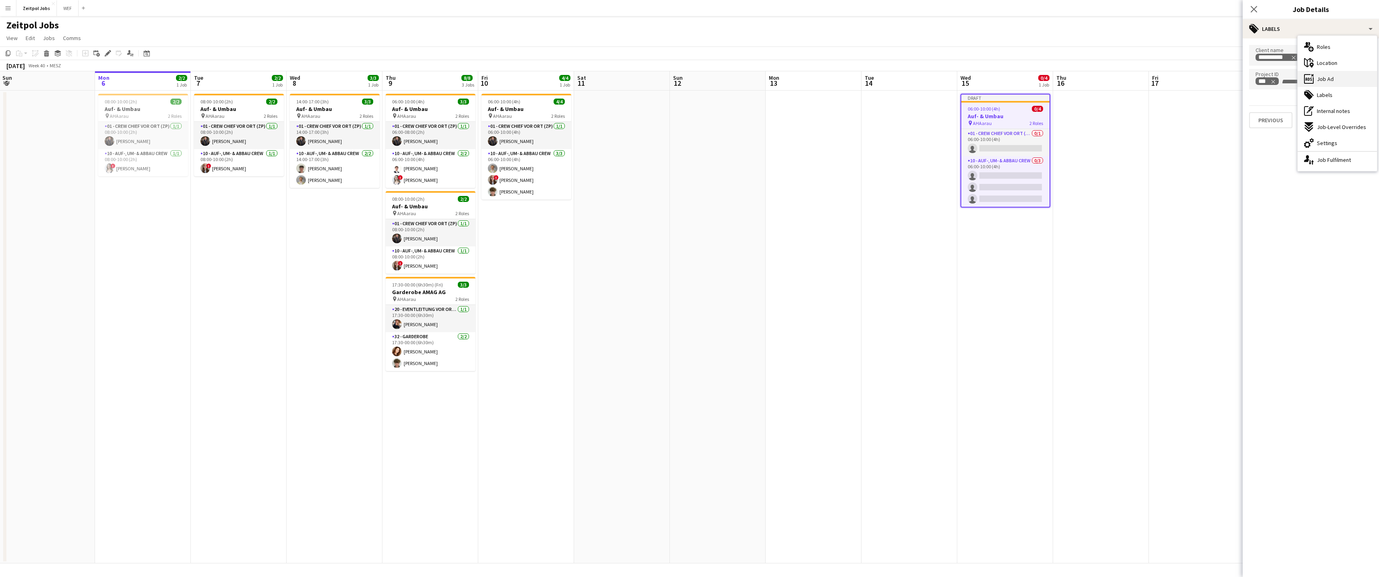
click at [1315, 73] on div "ads-window Job Ad" at bounding box center [1336, 79] width 79 height 16
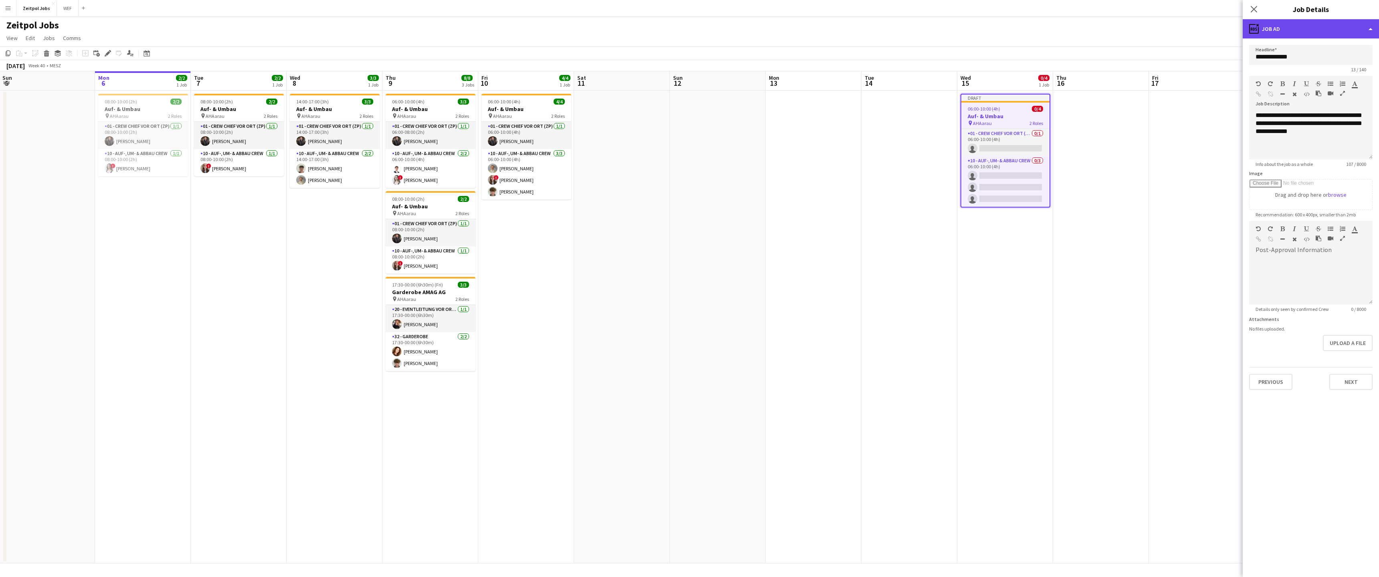
click at [1298, 34] on div "ads-window Job Ad" at bounding box center [1310, 28] width 136 height 19
click at [1328, 48] on span "Roles" at bounding box center [1324, 46] width 14 height 7
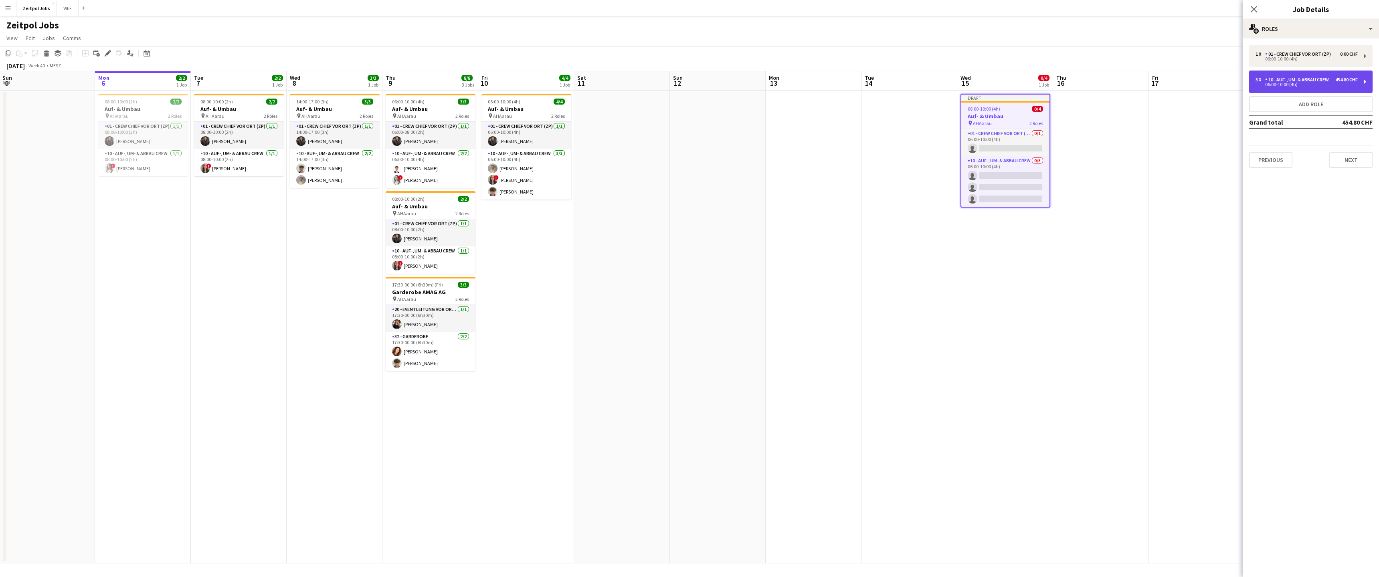
click at [1289, 83] on div "10 - Auf-, Um- & Abbau Crew" at bounding box center [1298, 80] width 67 height 6
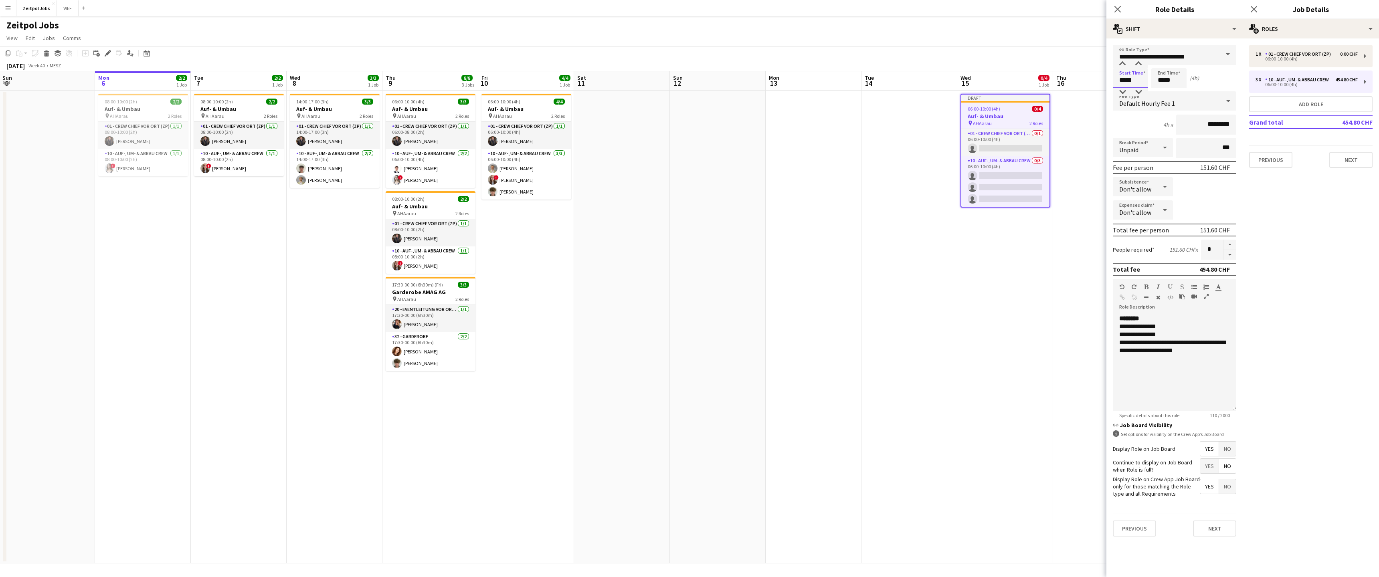
click at [1133, 76] on input "*****" at bounding box center [1130, 78] width 35 height 20
type input "*****"
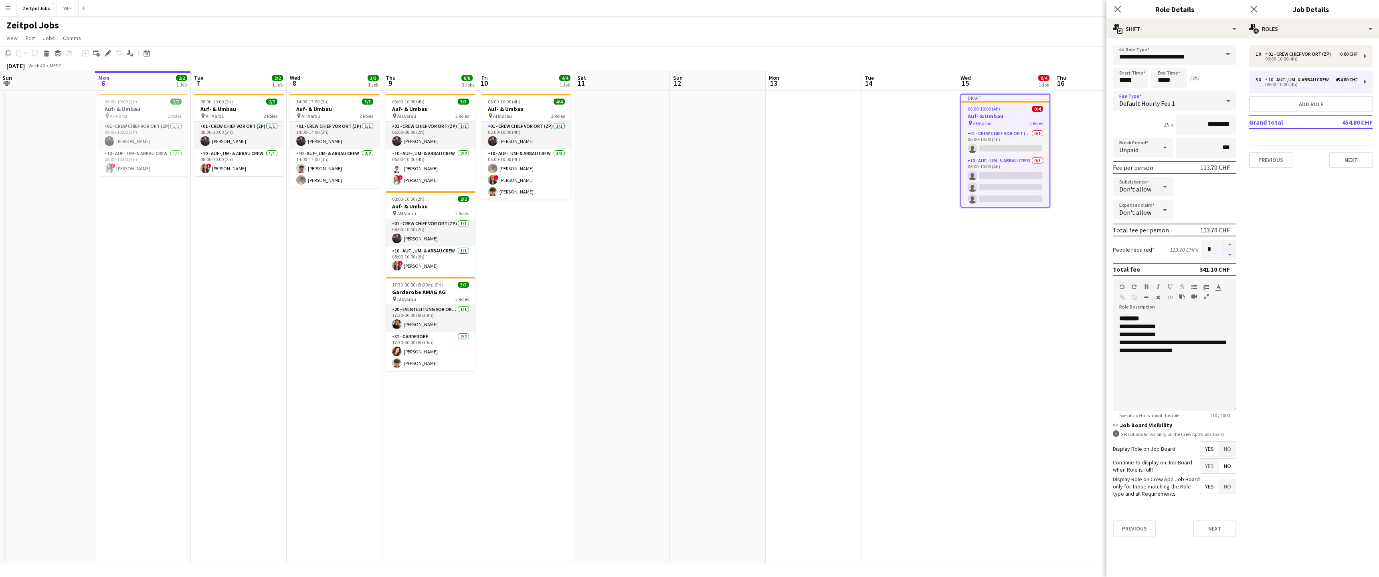
click at [1229, 251] on button "button" at bounding box center [1229, 255] width 13 height 10
type input "*"
click at [1330, 222] on mat-expansion-panel "pencil3 General details 1 x 01 - Crew Chief vor Ort (ZP) 0.00 CHF 06:00-10:00 (…" at bounding box center [1310, 307] width 136 height 539
click at [1268, 69] on div "1 x 01 - Crew Chief vor Ort (ZP) 0.00 CHF 06:00-10:00 (4h) 3 x 10 - Auf-, Um- &…" at bounding box center [1310, 106] width 136 height 123
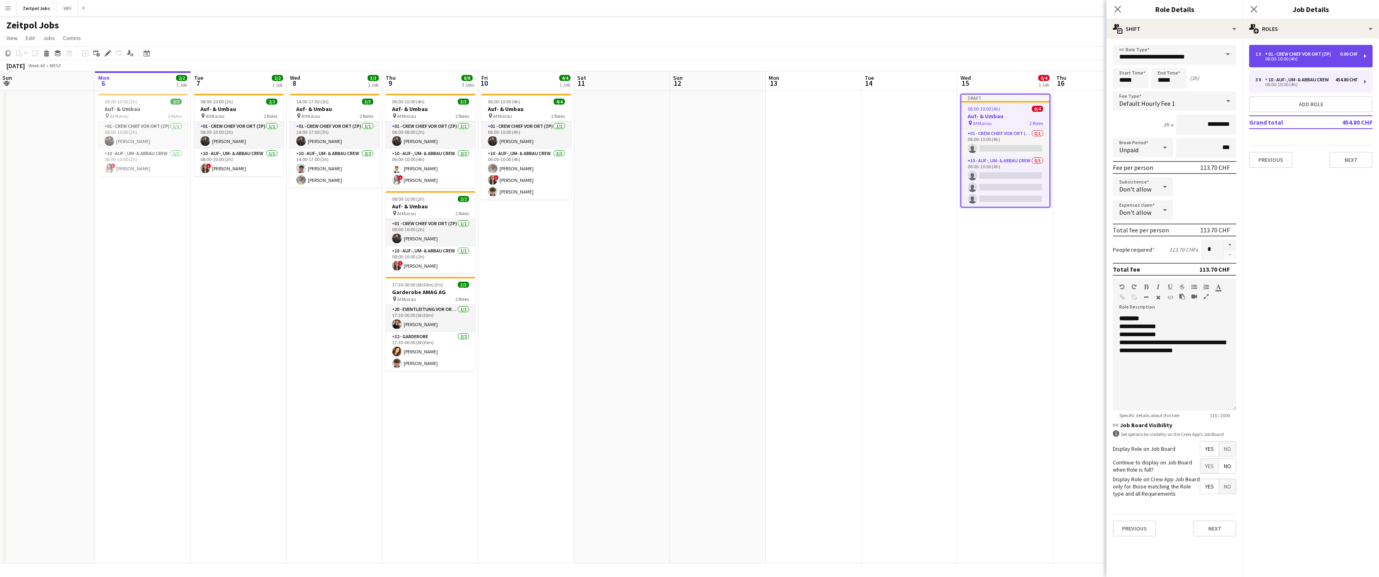
click at [1276, 53] on div "01 - Crew Chief vor Ort (ZP)" at bounding box center [1299, 54] width 69 height 6
type input "**********"
type input "*****"
type input "********"
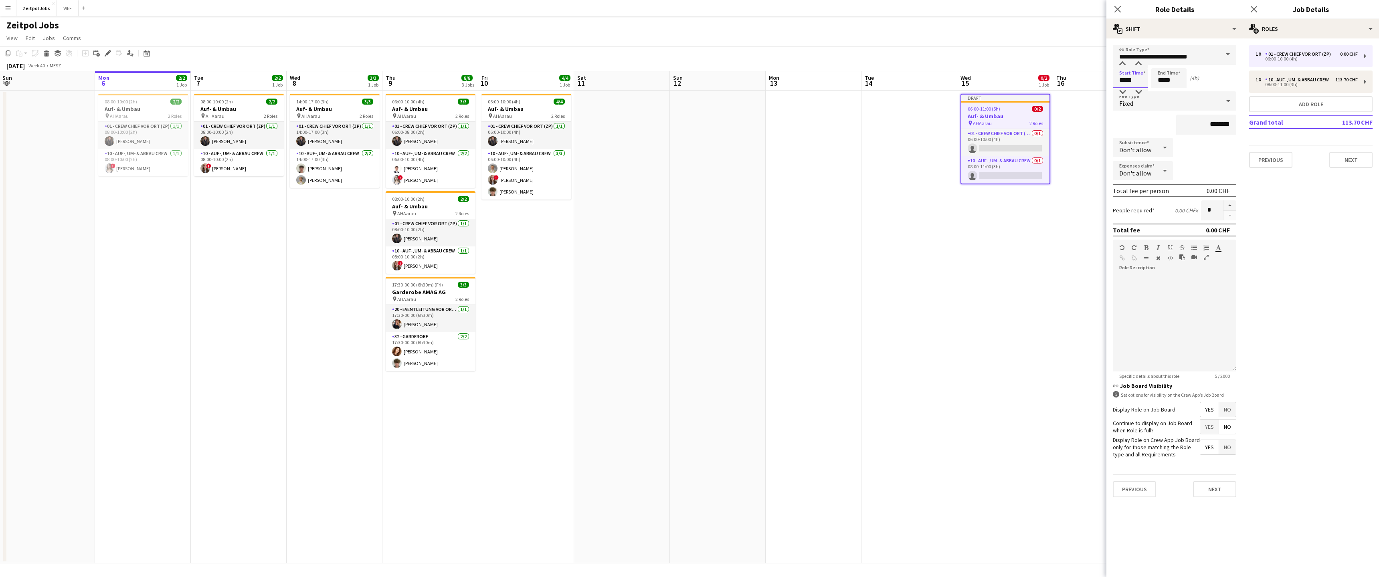
click at [1123, 73] on input "*****" at bounding box center [1130, 78] width 35 height 20
type input "*****"
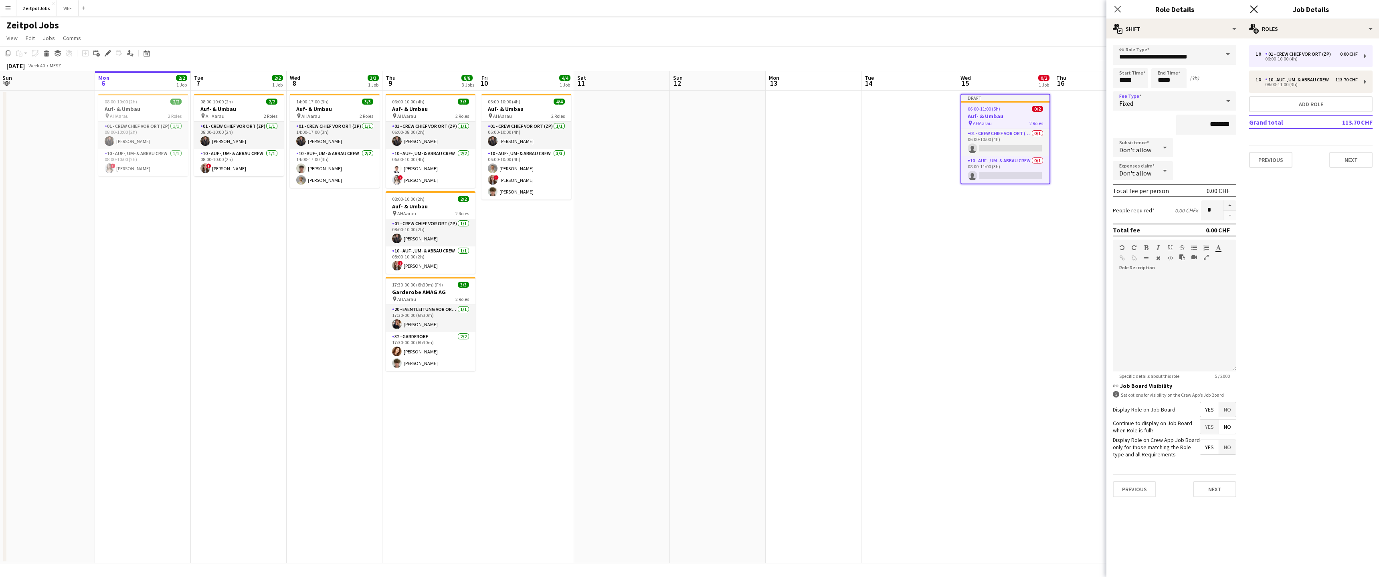
click at [1252, 8] on icon at bounding box center [1254, 9] width 8 height 8
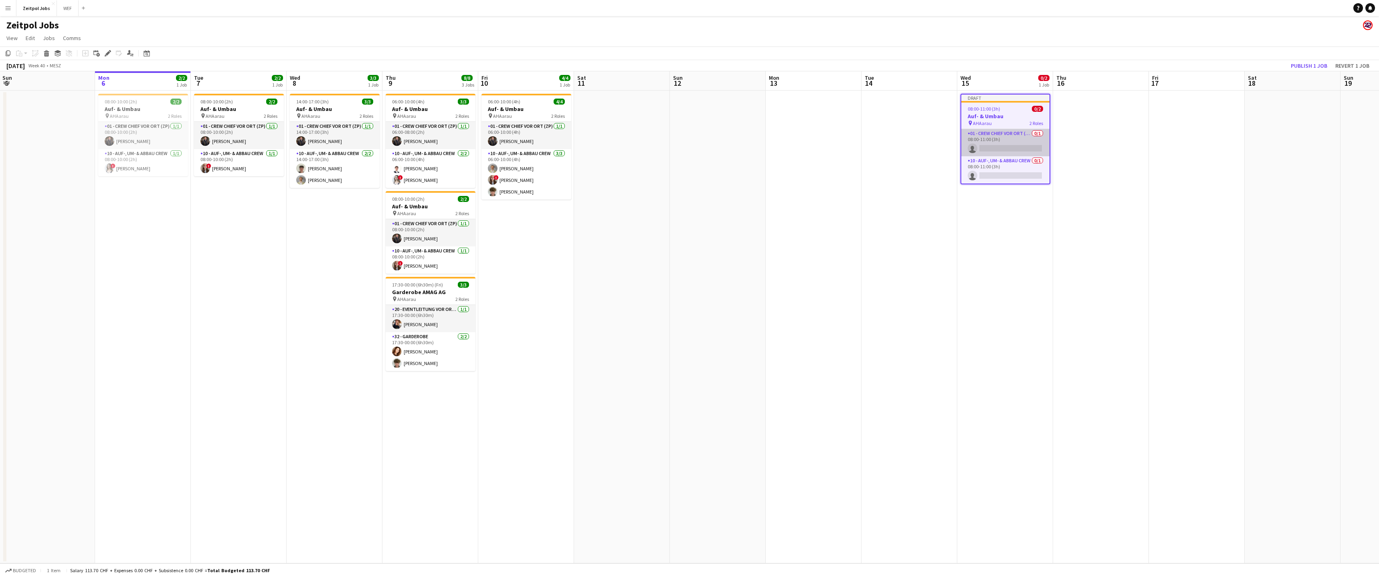
click at [996, 137] on app-card-role "01 - Crew Chief vor Ort (ZP) 0/1 08:00-11:00 (3h) single-neutral-actions" at bounding box center [1005, 142] width 88 height 27
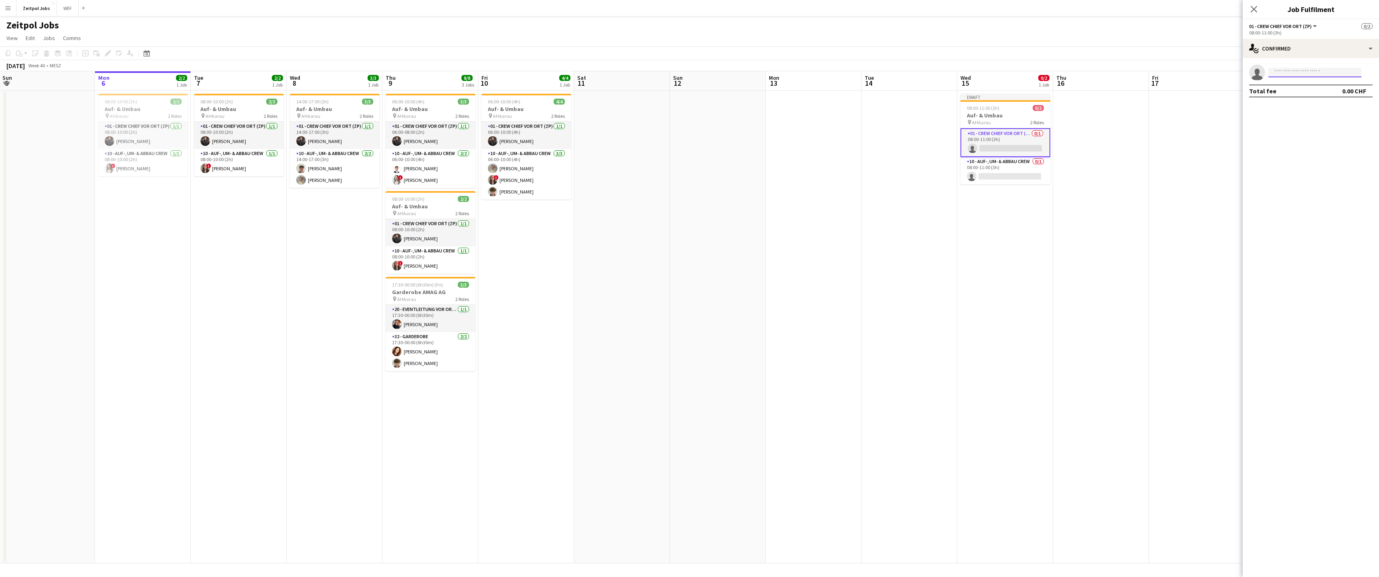
click at [1324, 71] on input at bounding box center [1314, 73] width 93 height 10
click at [1323, 73] on input at bounding box center [1314, 73] width 93 height 10
type input "****"
click at [1311, 95] on span "[PHONE_NUMBER]" at bounding box center [1314, 97] width 80 height 6
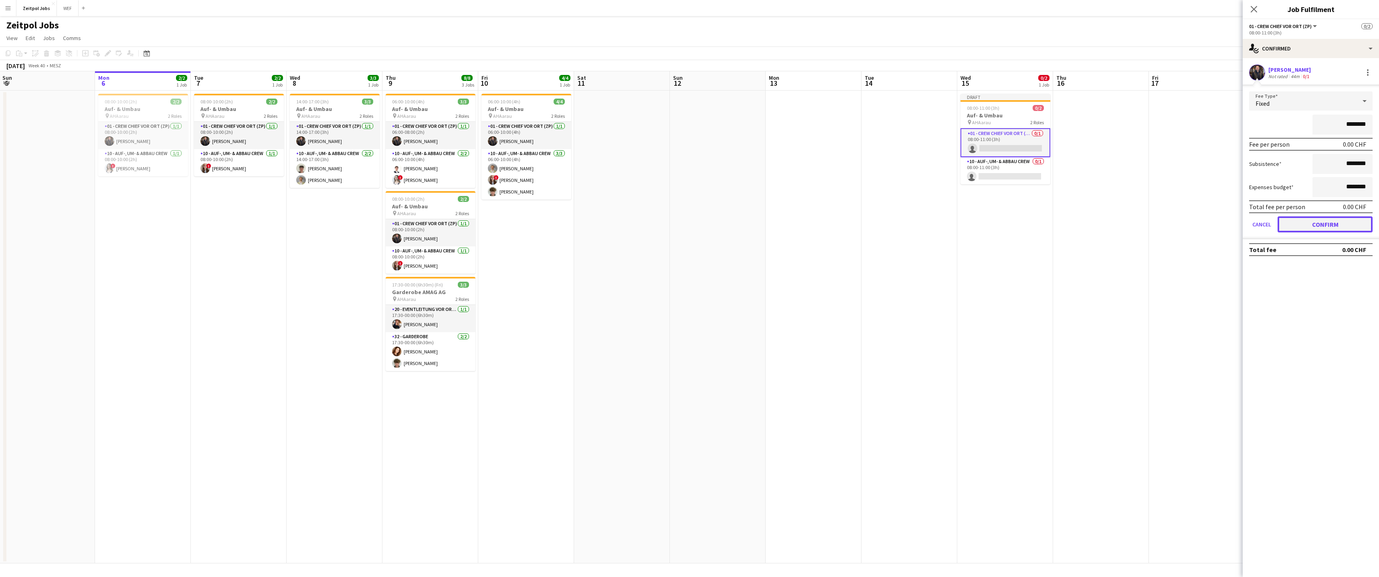
click at [1337, 229] on button "Confirm" at bounding box center [1324, 224] width 95 height 16
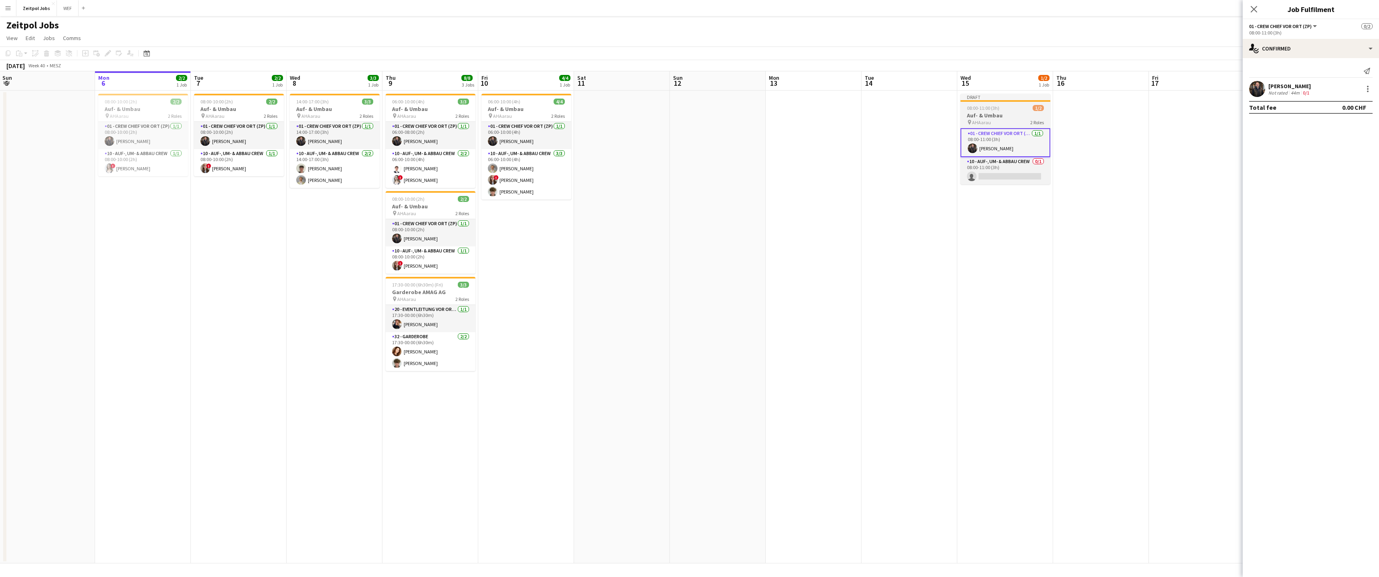
click at [983, 112] on h3 "Auf- & Umbau" at bounding box center [1005, 115] width 90 height 7
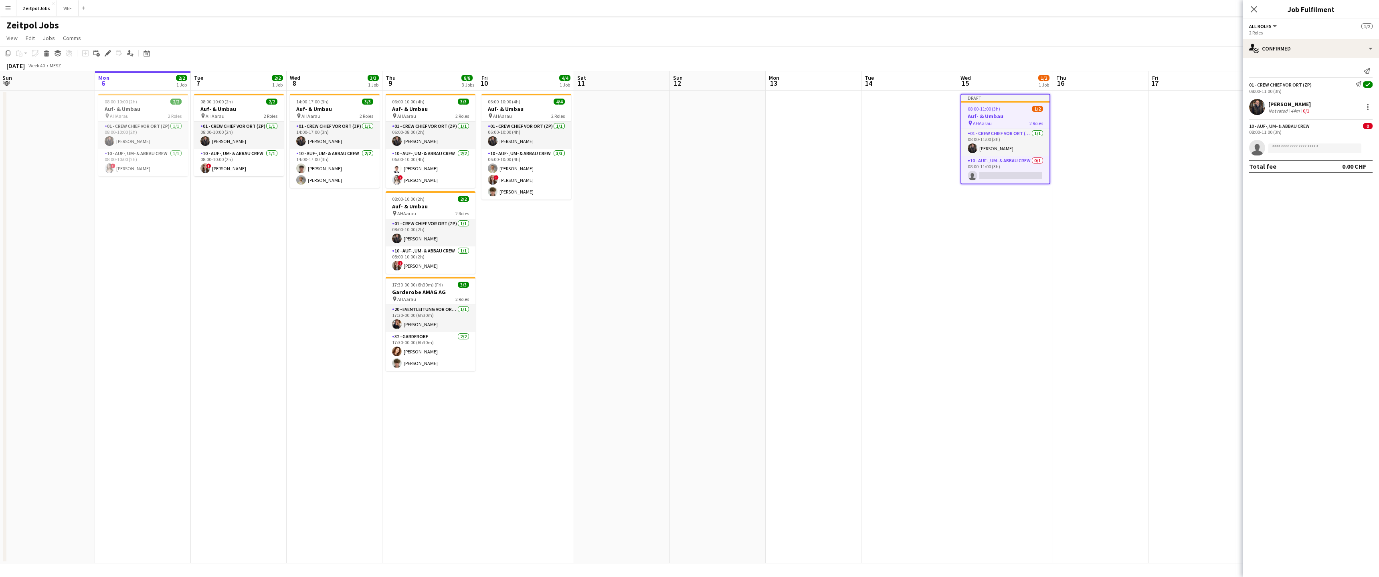
click at [1219, 127] on app-date-cell at bounding box center [1197, 327] width 96 height 473
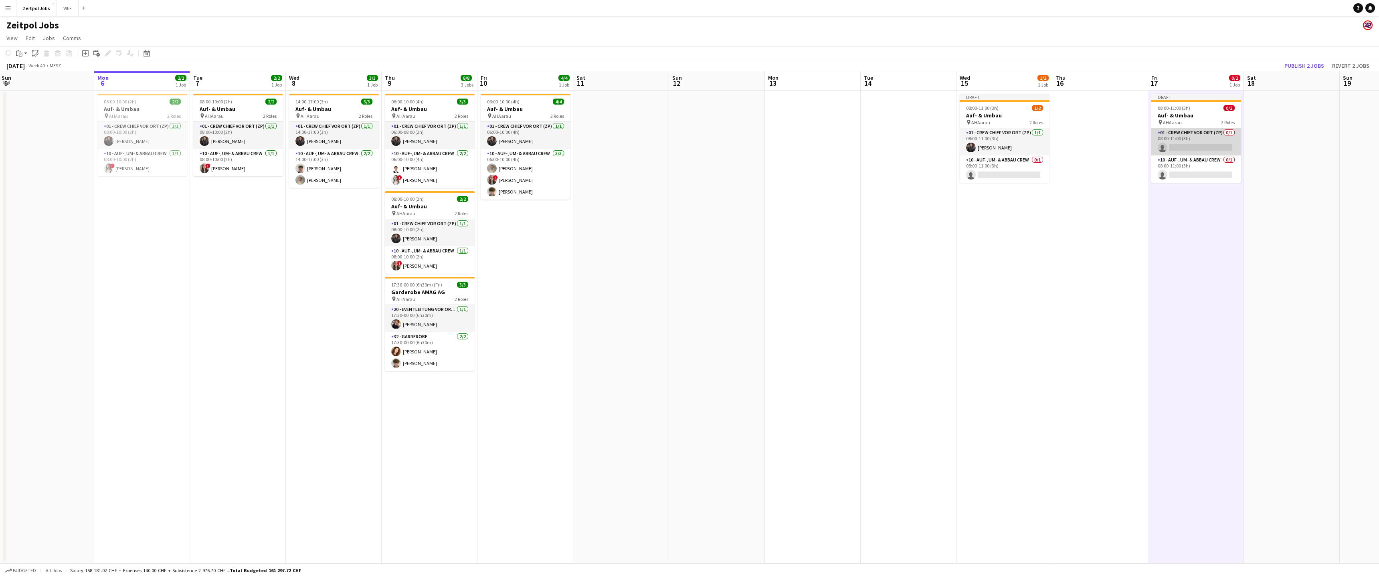
click at [1175, 135] on app-card-role "01 - Crew Chief vor Ort (ZP) 0/1 08:00-11:00 (3h) single-neutral-actions" at bounding box center [1196, 141] width 90 height 27
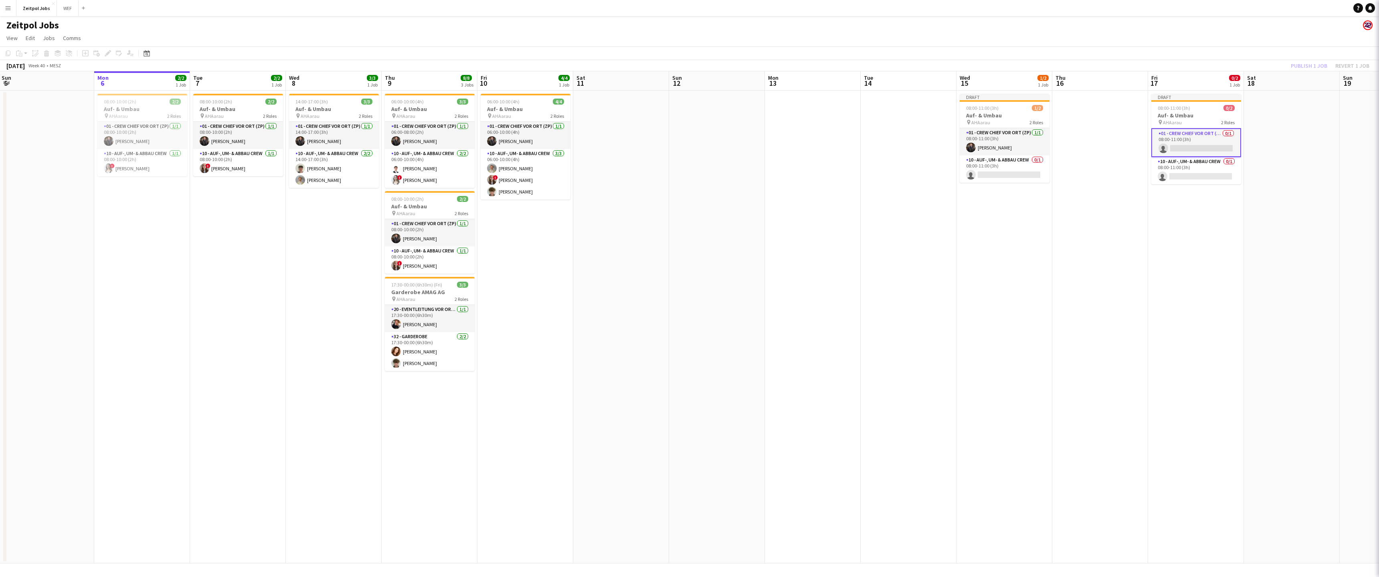
scroll to position [0, 193]
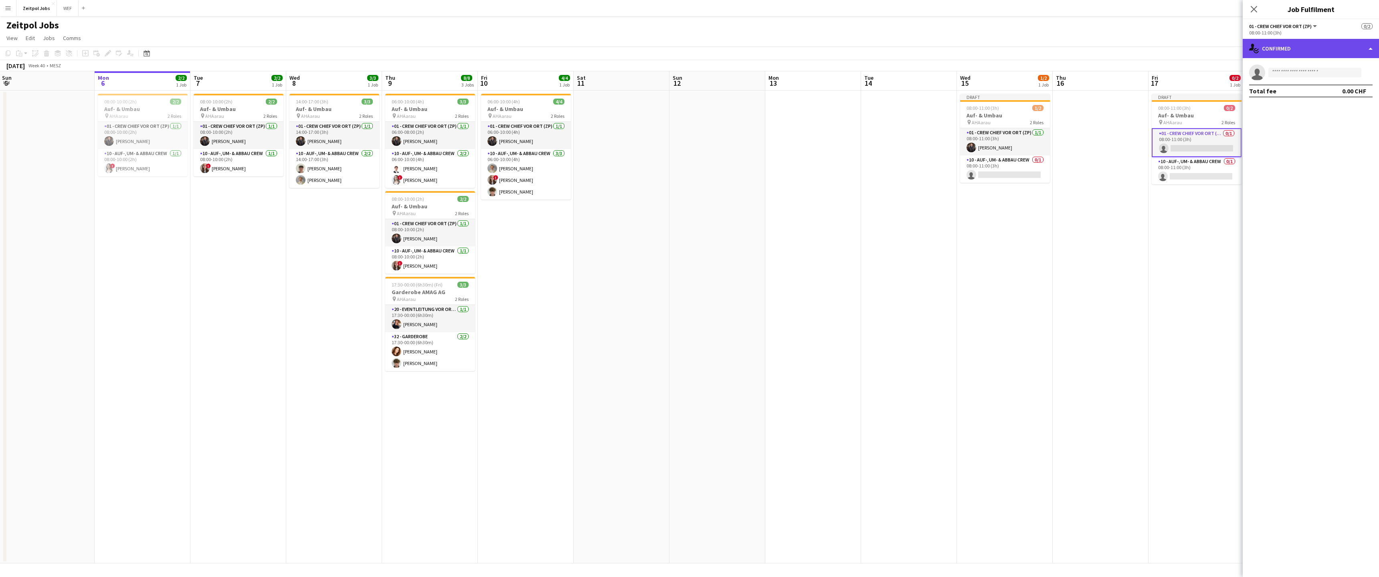
click at [1298, 50] on div "single-neutral-actions-check-2 Confirmed" at bounding box center [1310, 48] width 136 height 19
click at [1293, 45] on div "single-neutral-actions-check-2 Confirmed" at bounding box center [1310, 48] width 136 height 19
click at [1281, 75] on input at bounding box center [1314, 73] width 93 height 10
type input "****"
click at [1292, 93] on span "[PERSON_NAME][EMAIL_ADDRESS][DOMAIN_NAME]" at bounding box center [1314, 90] width 80 height 6
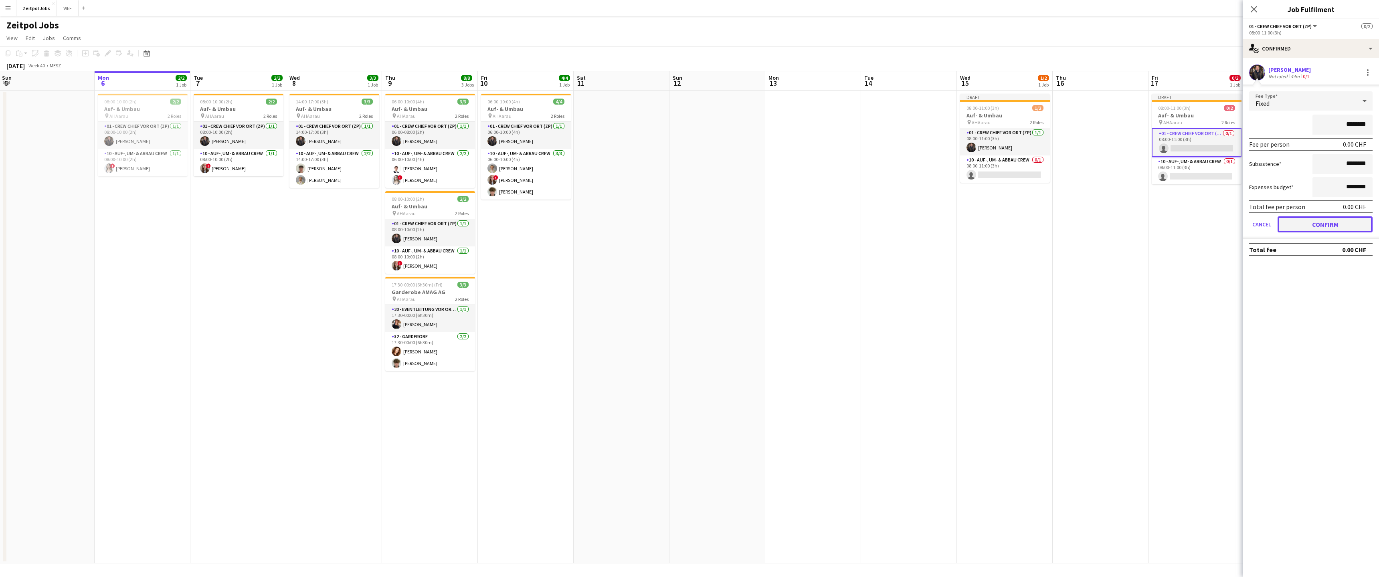
click at [1327, 230] on button "Confirm" at bounding box center [1324, 224] width 95 height 16
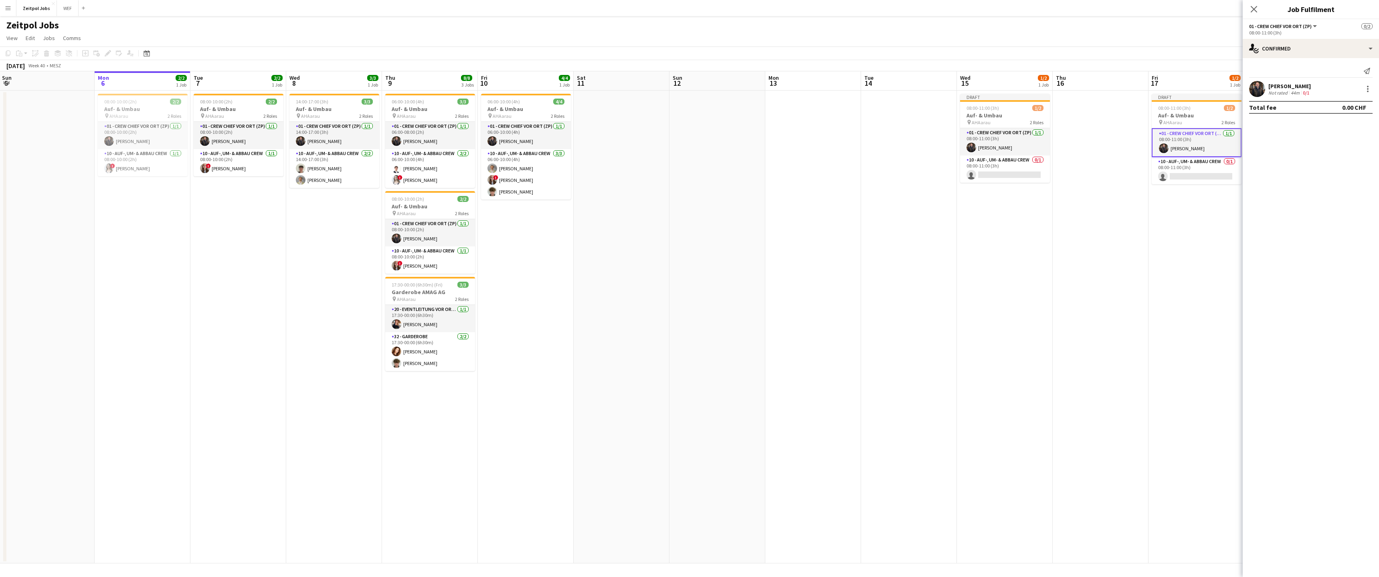
click at [1251, 8] on icon "Close pop-in" at bounding box center [1253, 9] width 6 height 6
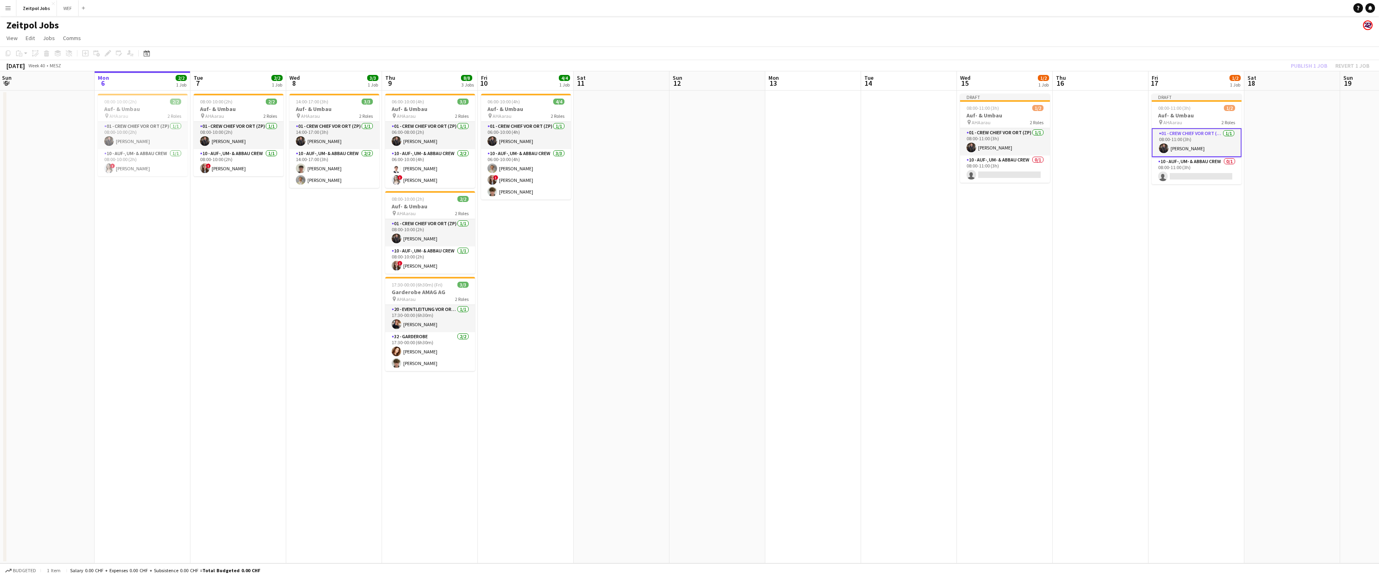
click at [1310, 61] on div "Publish 1 job Revert 1 job" at bounding box center [1330, 66] width 98 height 10
click at [1312, 63] on button "Publish 2 jobs" at bounding box center [1304, 66] width 46 height 10
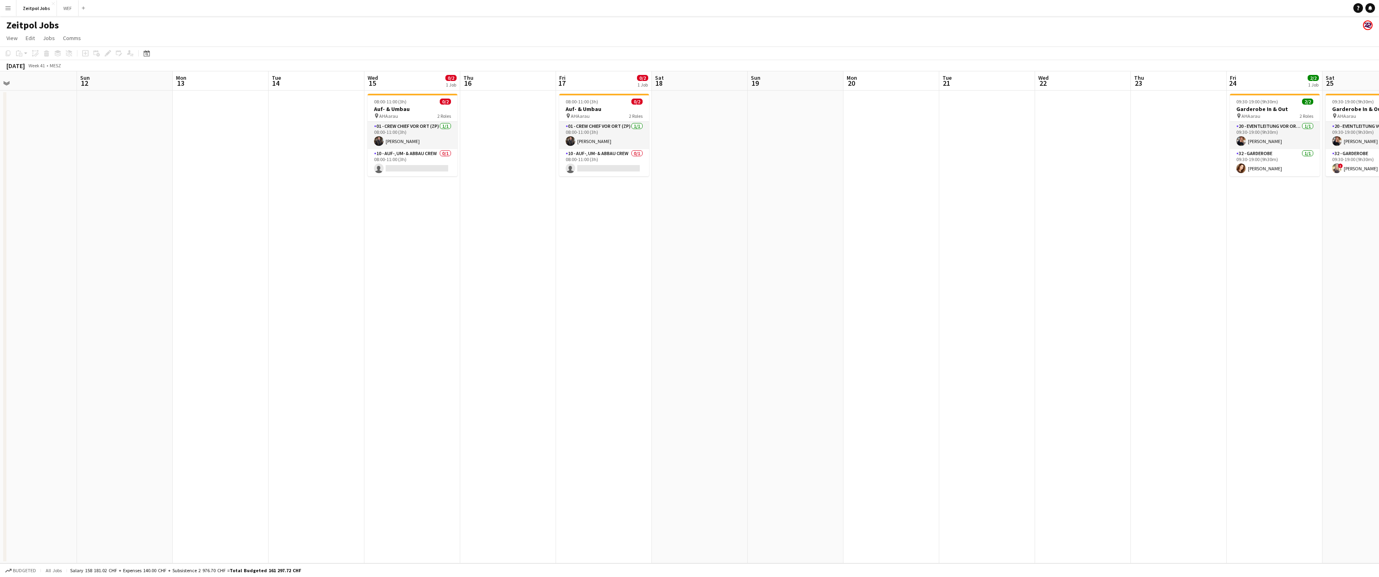
drag, startPoint x: 945, startPoint y: 176, endPoint x: 163, endPoint y: 219, distance: 783.1
click at [164, 220] on app-calendar-viewport "Thu 9 8/8 3 Jobs Fri 10 4/4 1 Job Sat 11 Sun 12 Mon 13 Tue 14 Wed 15 0/2 1 Job …" at bounding box center [689, 317] width 1379 height 492
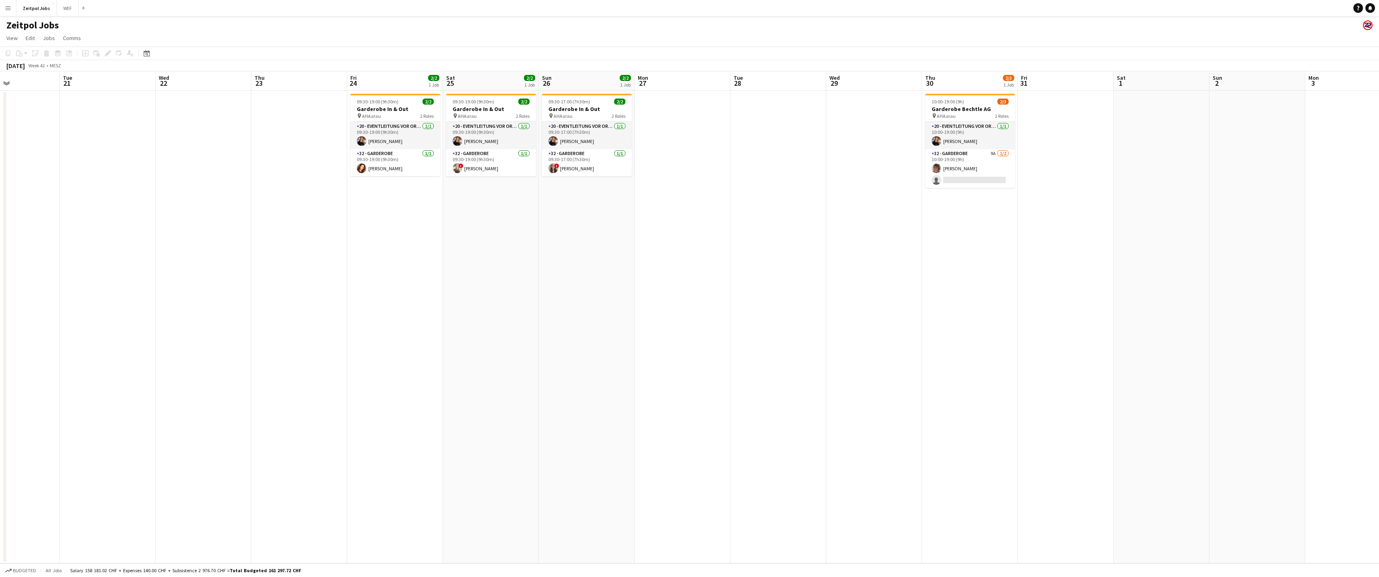
scroll to position [0, 366]
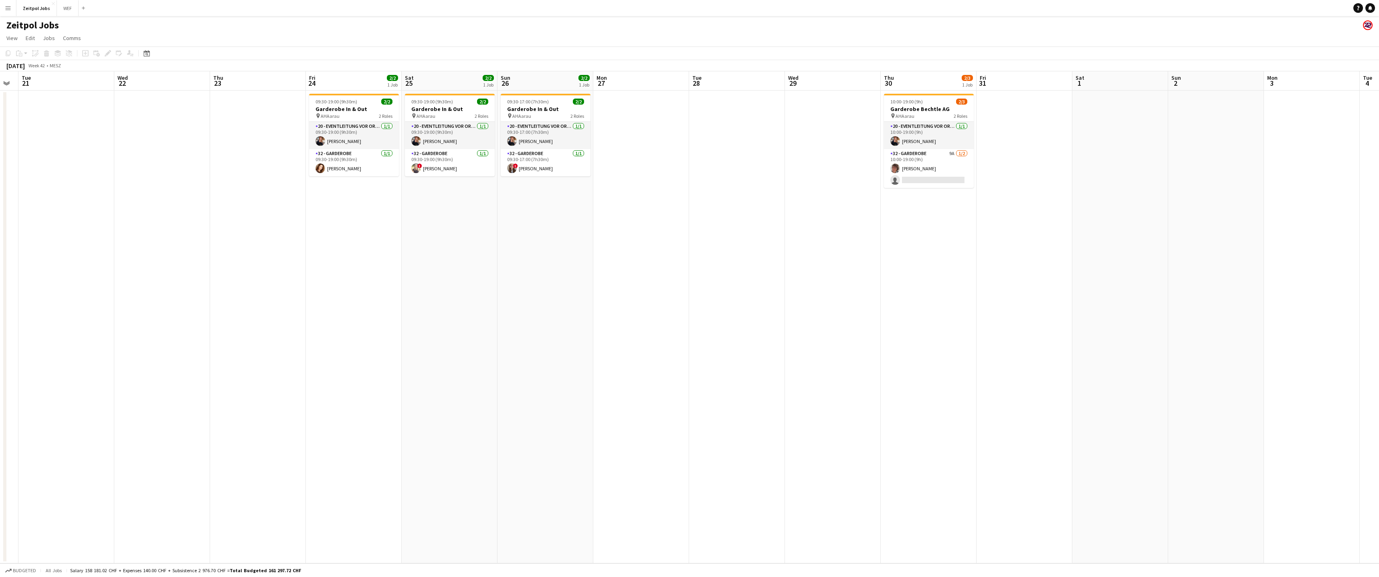
drag, startPoint x: 1135, startPoint y: 204, endPoint x: 445, endPoint y: 280, distance: 693.9
click at [444, 280] on app-calendar-viewport "Fri 17 0/2 1 Job Sat 18 Sun 19 Mon 20 Tue 21 Wed 22 Thu 23 Fri 24 2/2 1 Job Sat…" at bounding box center [689, 317] width 1379 height 492
click at [923, 180] on app-card-role "32 - Garderobe 9A [DATE] 10:00-19:00 (9h) [PERSON_NAME] single-neutral-actions" at bounding box center [927, 168] width 90 height 39
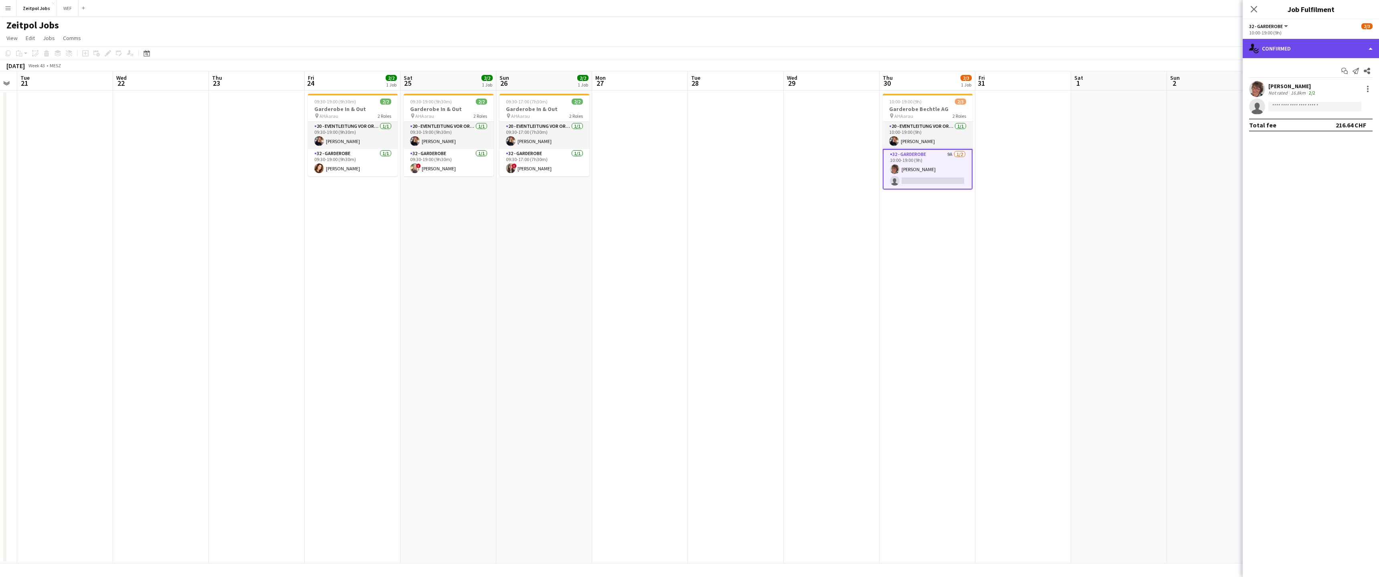
click at [1293, 51] on div "single-neutral-actions-check-2 Confirmed" at bounding box center [1310, 48] width 136 height 19
click at [1340, 117] on div "single-neutral-actions-upload Available" at bounding box center [1336, 115] width 79 height 16
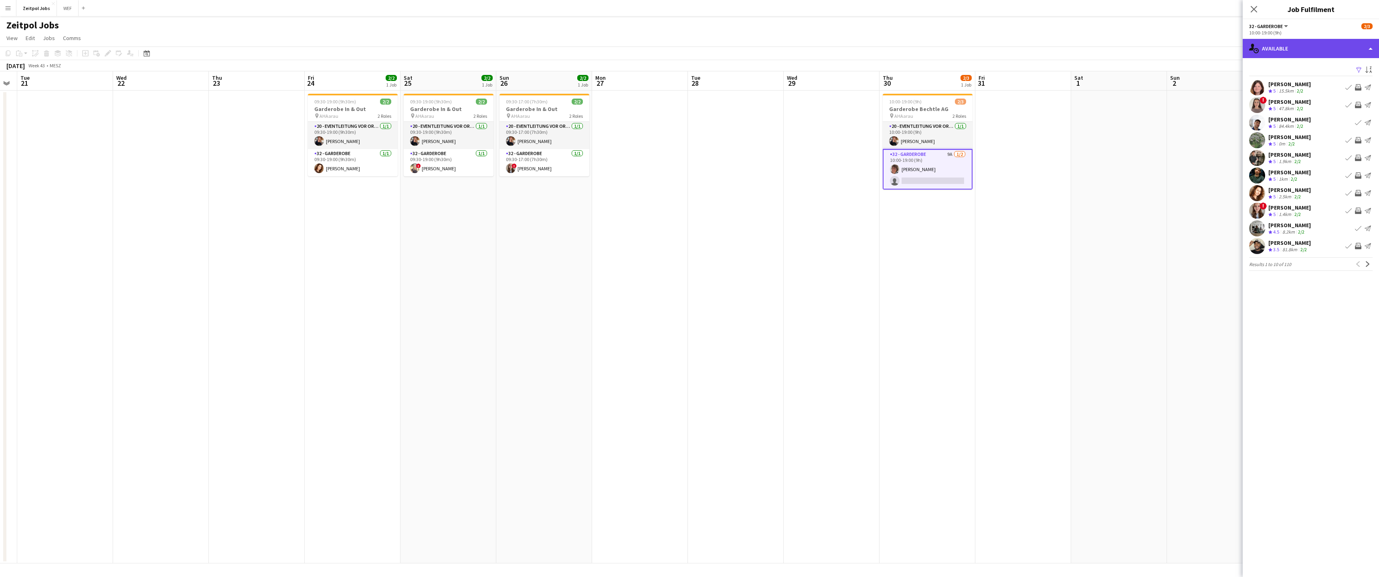
click at [1296, 48] on div "single-neutral-actions-upload Available" at bounding box center [1310, 48] width 136 height 19
click at [1347, 130] on div "single-neutral-actions-information Applicants" at bounding box center [1336, 131] width 79 height 16
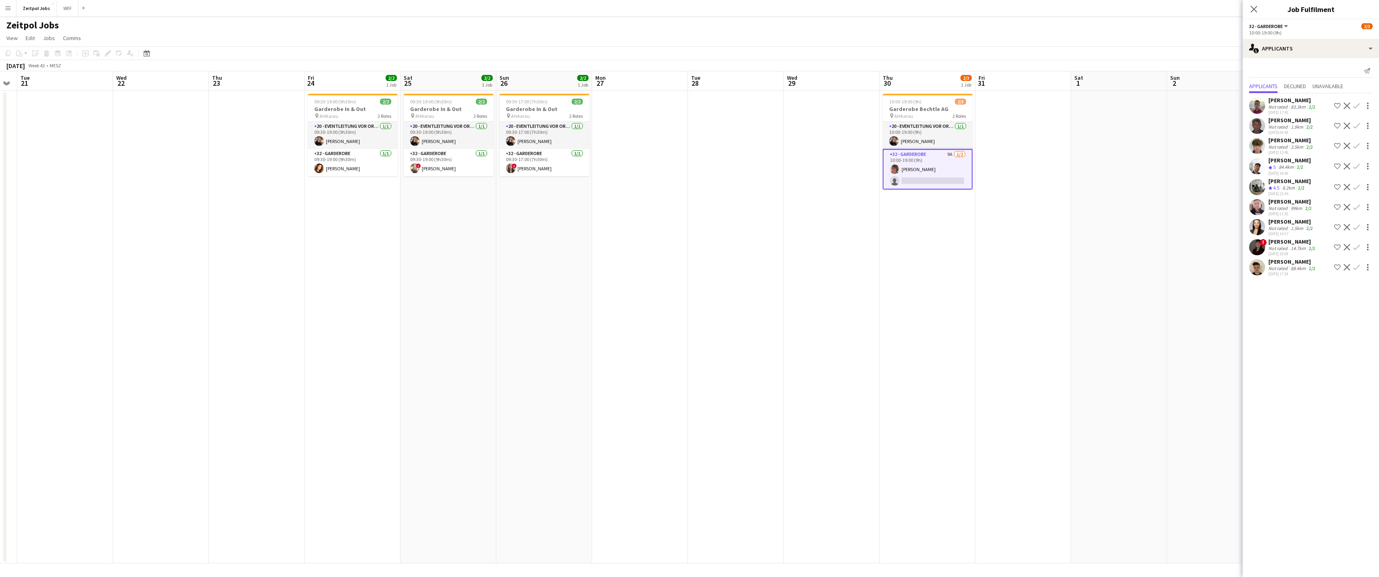
click at [1260, 15] on div "Close pop-in" at bounding box center [1253, 9] width 22 height 18
click at [1257, 13] on app-icon "Close pop-in" at bounding box center [1254, 10] width 12 height 12
